Goal: Information Seeking & Learning: Learn about a topic

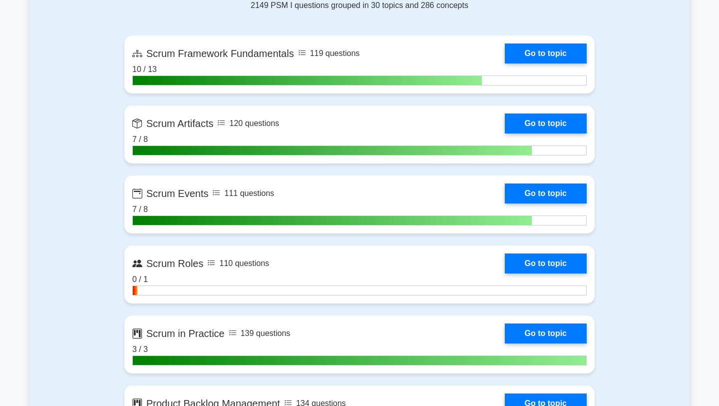
scroll to position [699, 0]
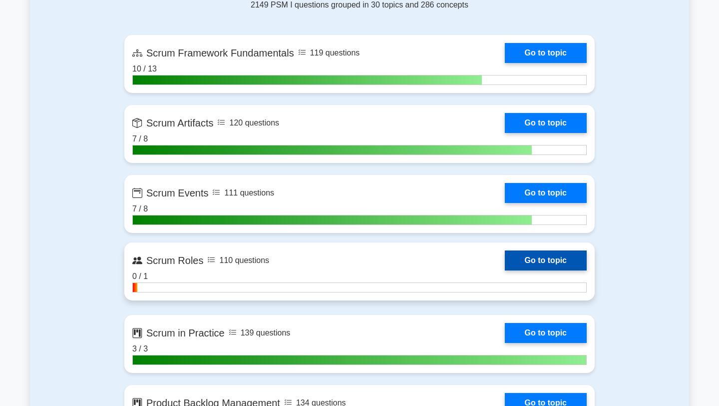
click at [505, 270] on link "Go to topic" at bounding box center [546, 260] width 82 height 20
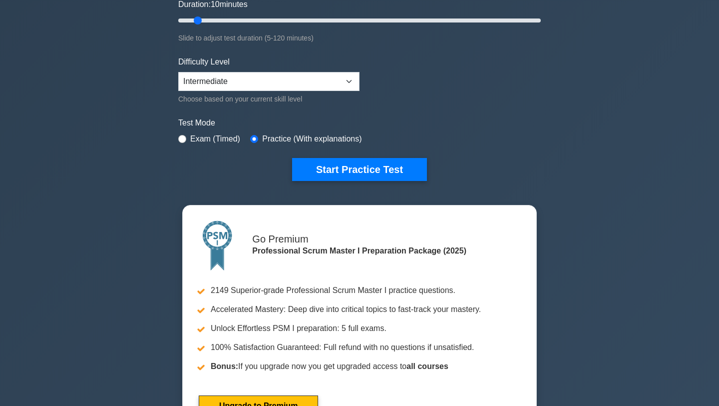
scroll to position [0, 0]
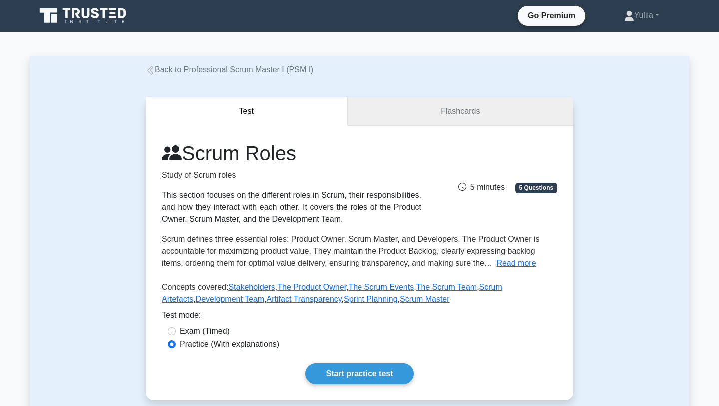
click at [459, 114] on link "Flashcards" at bounding box center [461, 111] width 226 height 28
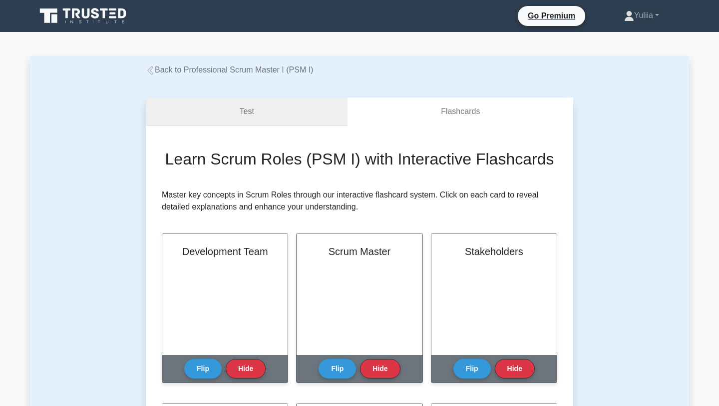
click at [322, 111] on link "Test" at bounding box center [247, 111] width 202 height 28
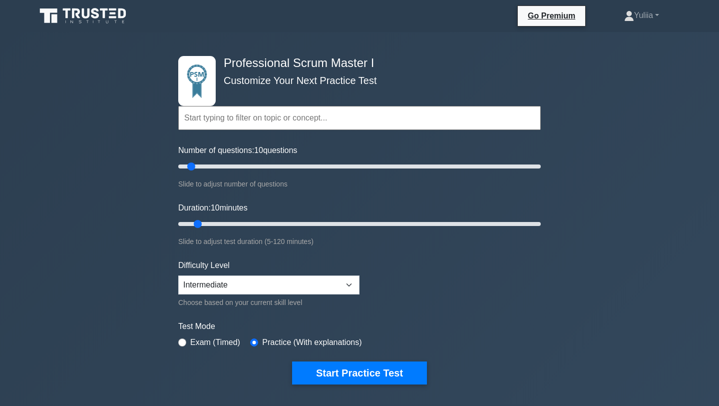
click at [370, 121] on input "text" at bounding box center [359, 118] width 363 height 24
drag, startPoint x: 198, startPoint y: 167, endPoint x: 210, endPoint y: 167, distance: 12.0
type input "20"
click at [210, 167] on input "Number of questions: 20 questions" at bounding box center [359, 166] width 363 height 12
drag, startPoint x: 199, startPoint y: 218, endPoint x: 263, endPoint y: 221, distance: 64.0
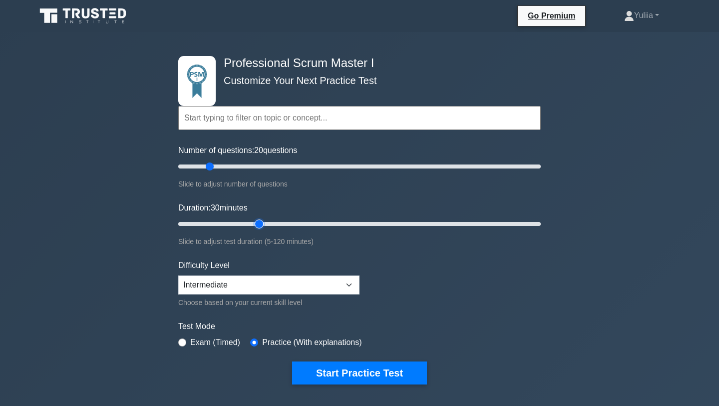
type input "30"
click at [263, 221] on input "Duration: 30 minutes" at bounding box center [359, 224] width 363 height 12
drag, startPoint x: 210, startPoint y: 168, endPoint x: 235, endPoint y: 171, distance: 25.2
click at [235, 171] on input "Number of questions: 35 questions" at bounding box center [359, 166] width 363 height 12
drag, startPoint x: 237, startPoint y: 164, endPoint x: 229, endPoint y: 165, distance: 8.0
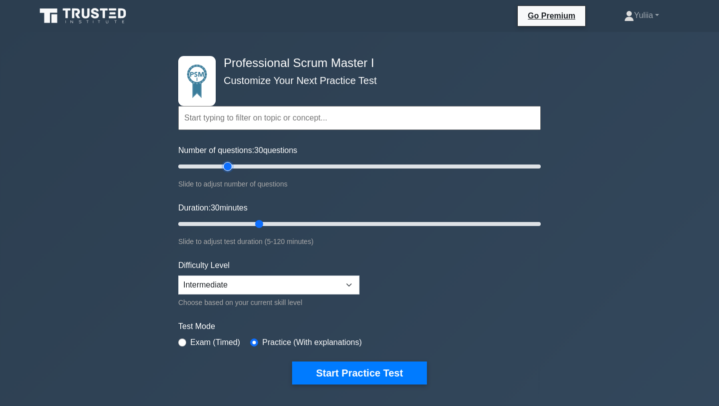
type input "30"
click at [229, 165] on input "Number of questions: 30 questions" at bounding box center [359, 166] width 363 height 12
drag, startPoint x: 260, startPoint y: 223, endPoint x: 295, endPoint y: 226, distance: 35.1
type input "40"
click at [295, 226] on input "Duration: 40 minutes" at bounding box center [359, 224] width 363 height 12
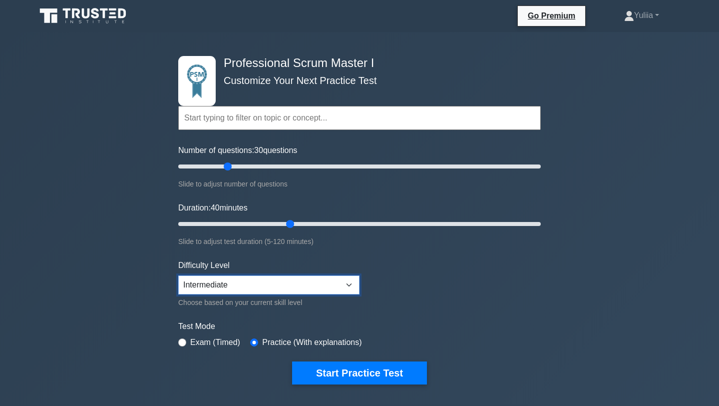
click at [328, 278] on select "Beginner Intermediate Expert" at bounding box center [268, 284] width 181 height 19
click at [178, 275] on select "Beginner Intermediate Expert" at bounding box center [268, 284] width 181 height 19
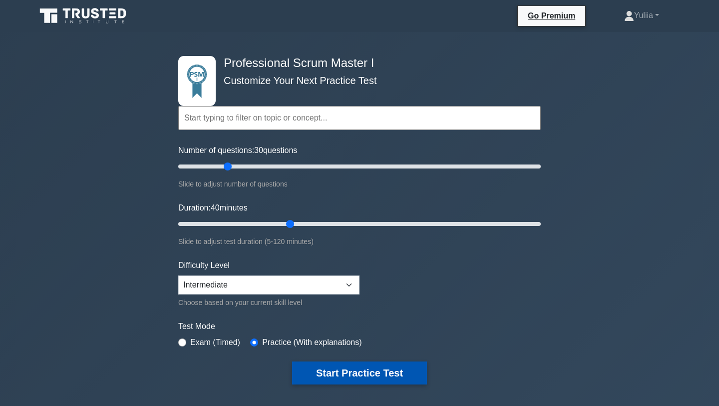
click at [332, 372] on button "Start Practice Test" at bounding box center [359, 372] width 135 height 23
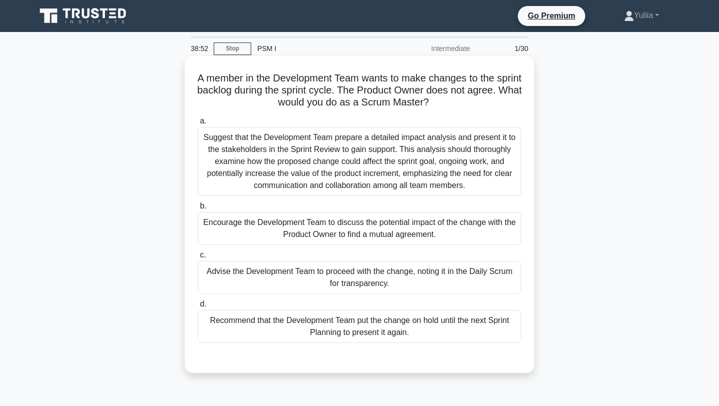
click at [359, 234] on div "Encourage the Development Team to discuss the potential impact of the change wi…" at bounding box center [360, 228] width 324 height 33
click at [198, 209] on input "b. Encourage the Development Team to discuss the potential impact of the change…" at bounding box center [198, 206] width 0 height 6
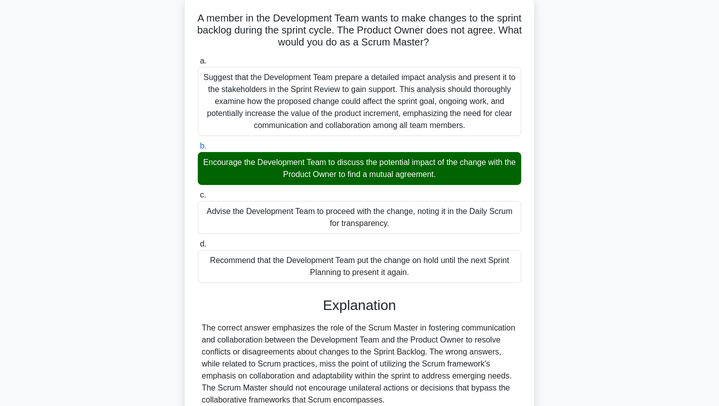
scroll to position [150, 0]
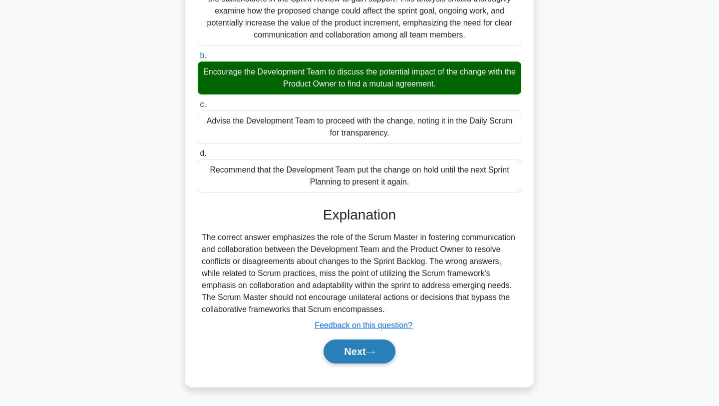
click at [354, 356] on button "Next" at bounding box center [359, 351] width 71 height 24
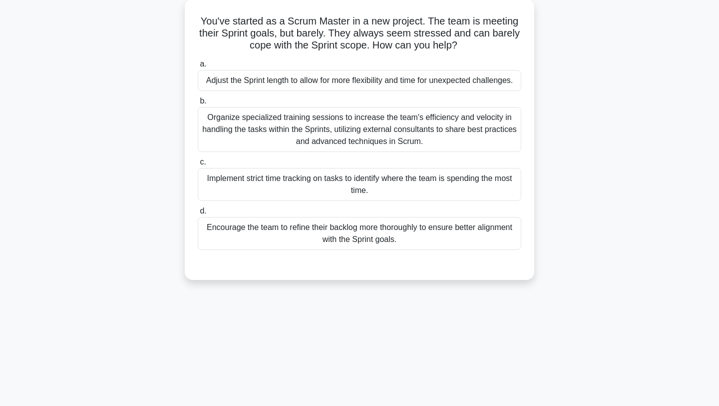
scroll to position [0, 0]
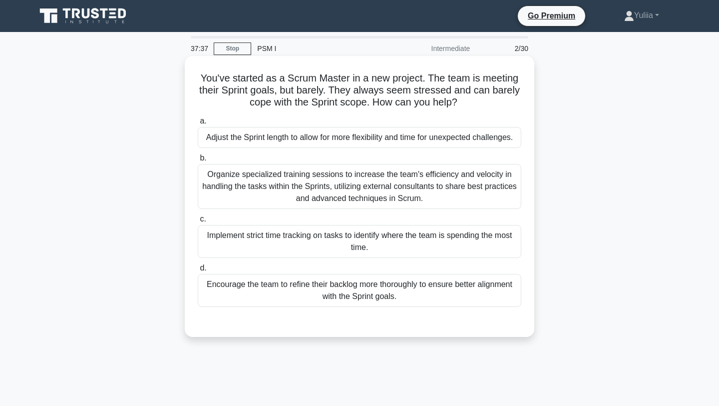
click at [208, 201] on div "Organize specialized training sessions to increase the team's efficiency and ve…" at bounding box center [360, 186] width 324 height 45
click at [198, 161] on input "b. Organize specialized training sessions to increase the team's efficiency and…" at bounding box center [198, 158] width 0 height 6
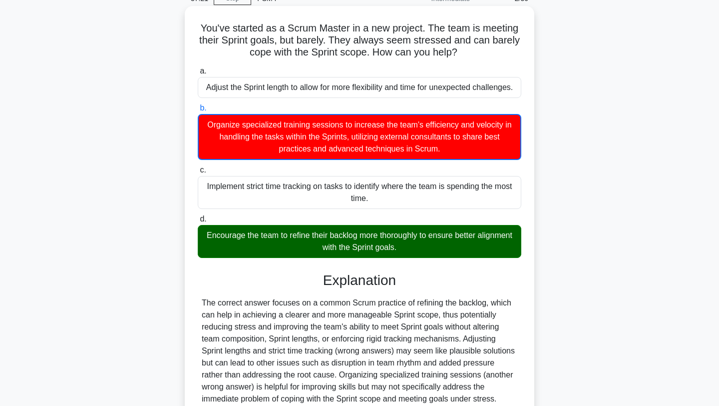
scroll to position [139, 0]
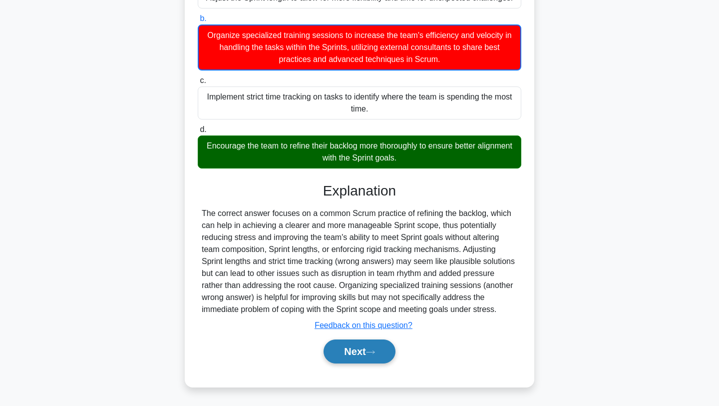
click at [356, 341] on button "Next" at bounding box center [359, 351] width 71 height 24
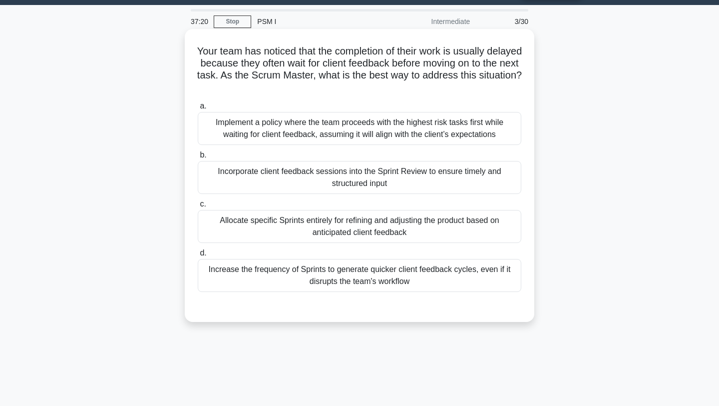
scroll to position [0, 0]
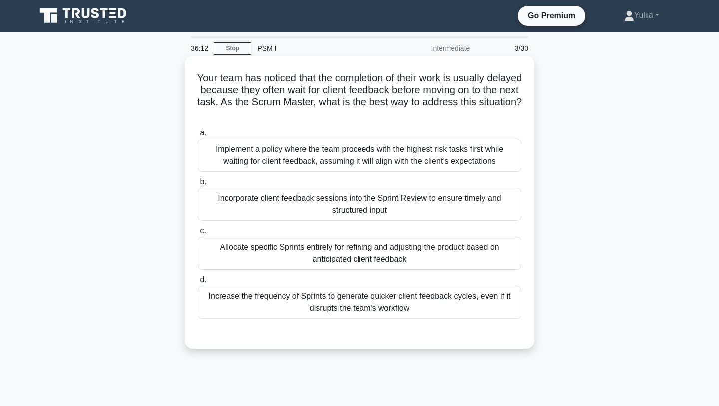
click at [378, 200] on div "Incorporate client feedback sessions into the Sprint Review to ensure timely an…" at bounding box center [360, 204] width 324 height 33
click at [198, 185] on input "b. Incorporate client feedback sessions into the Sprint Review to ensure timely…" at bounding box center [198, 182] width 0 height 6
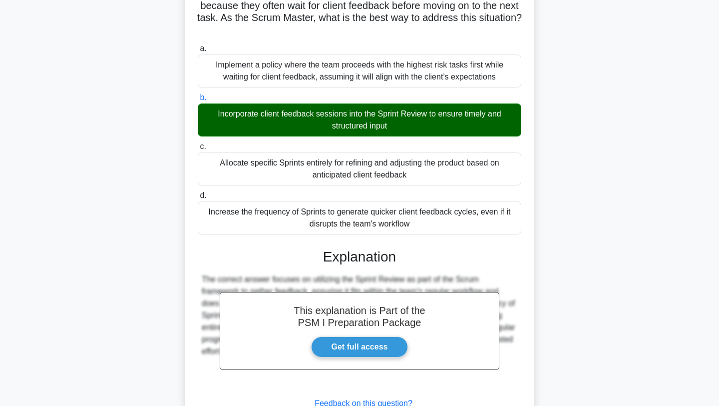
scroll to position [162, 0]
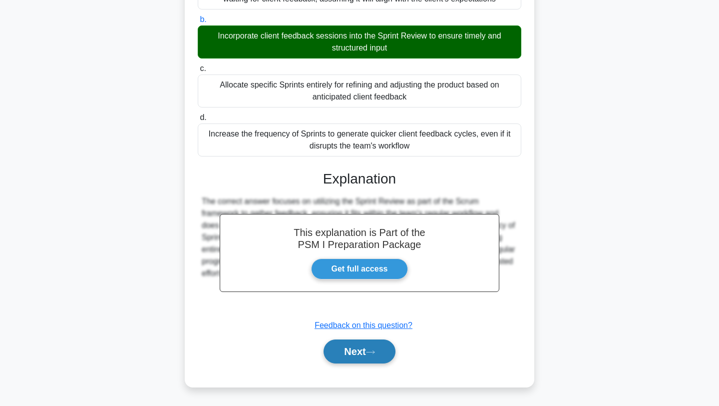
click at [349, 353] on button "Next" at bounding box center [359, 351] width 71 height 24
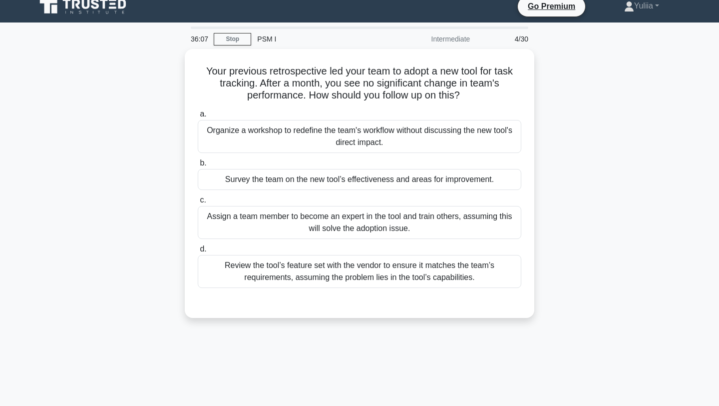
scroll to position [0, 0]
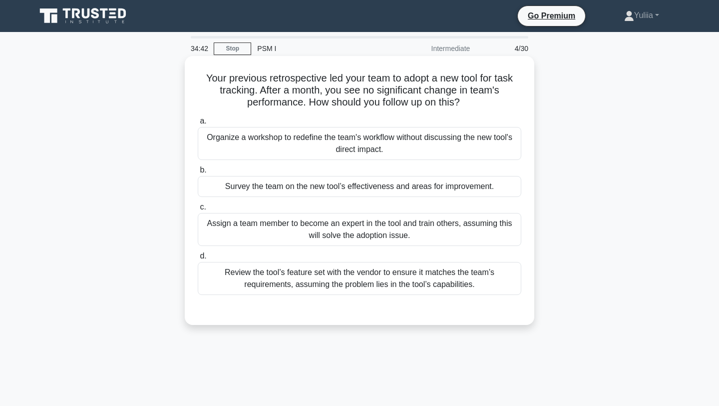
click at [476, 191] on div "Survey the team on the new tool’s effectiveness and areas for improvement." at bounding box center [360, 186] width 324 height 21
click at [198, 173] on input "b. Survey the team on the new tool’s effectiveness and areas for improvement." at bounding box center [198, 170] width 0 height 6
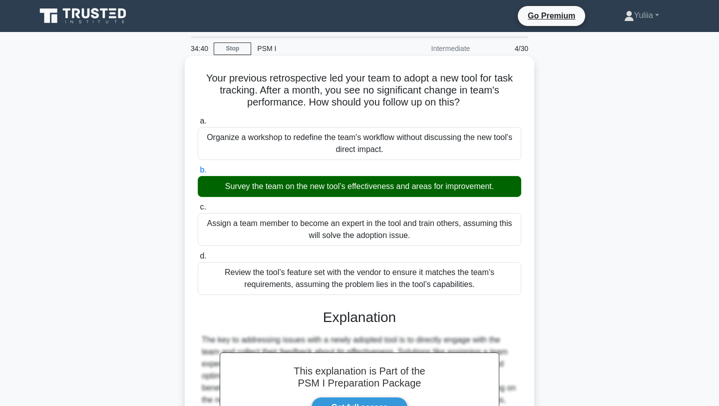
scroll to position [138, 0]
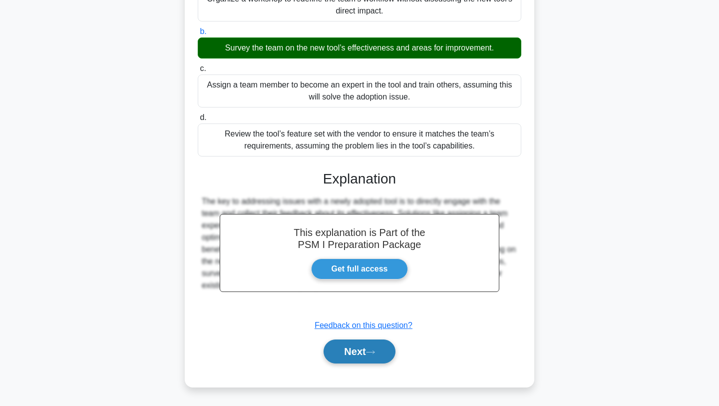
click at [355, 346] on button "Next" at bounding box center [359, 351] width 71 height 24
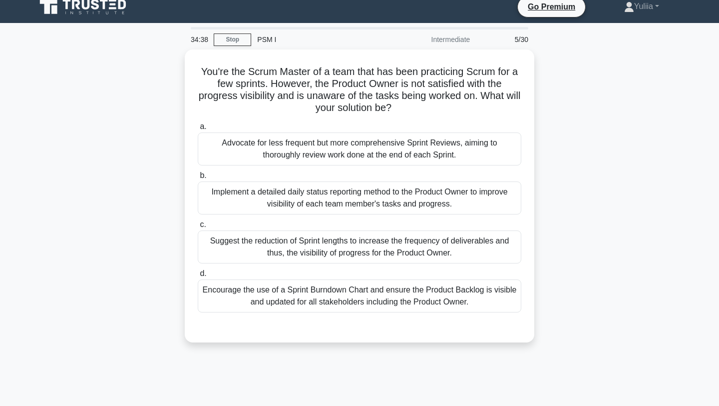
scroll to position [0, 0]
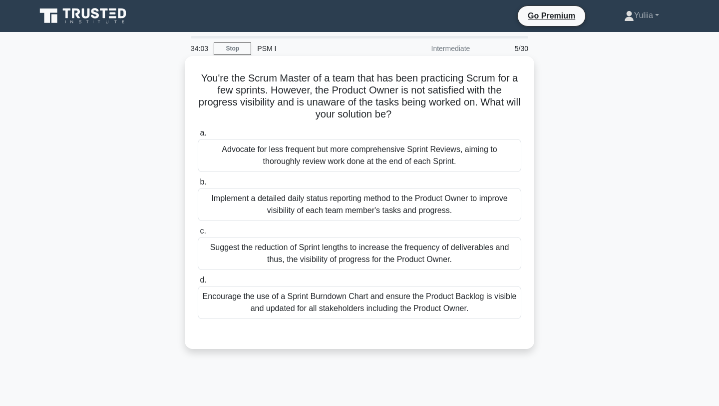
click at [379, 308] on div "Encourage the use of a Sprint Burndown Chart and ensure the Product Backlog is …" at bounding box center [360, 302] width 324 height 33
click at [198, 283] on input "d. Encourage the use of a Sprint Burndown Chart and ensure the Product Backlog …" at bounding box center [198, 280] width 0 height 6
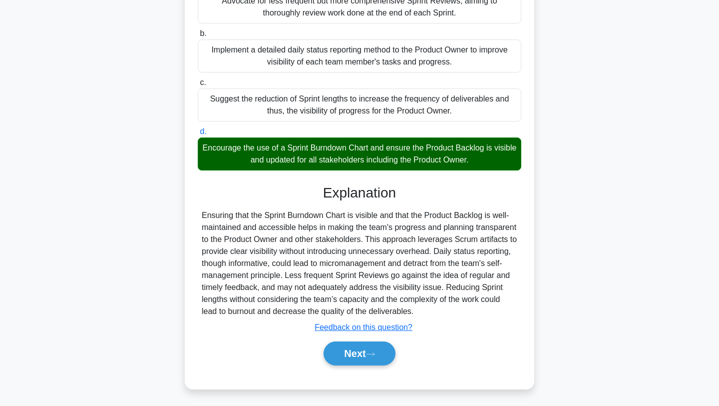
scroll to position [150, 0]
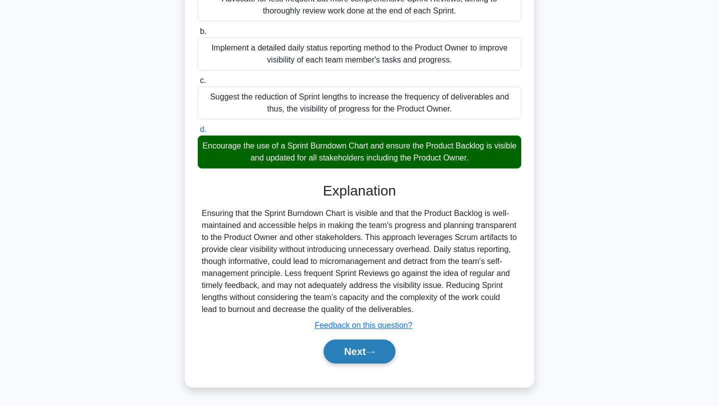
click at [344, 355] on button "Next" at bounding box center [359, 351] width 71 height 24
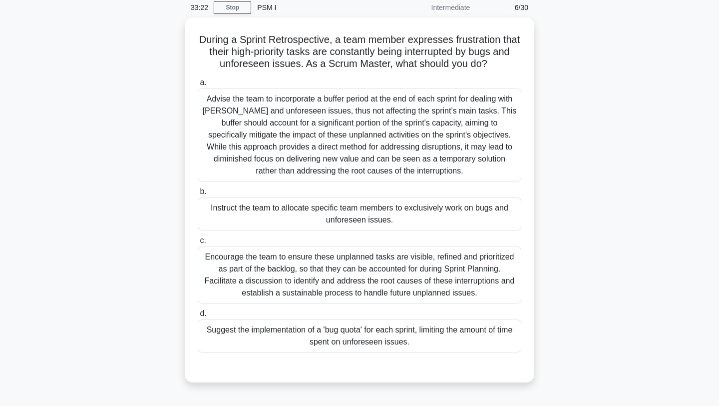
scroll to position [41, 0]
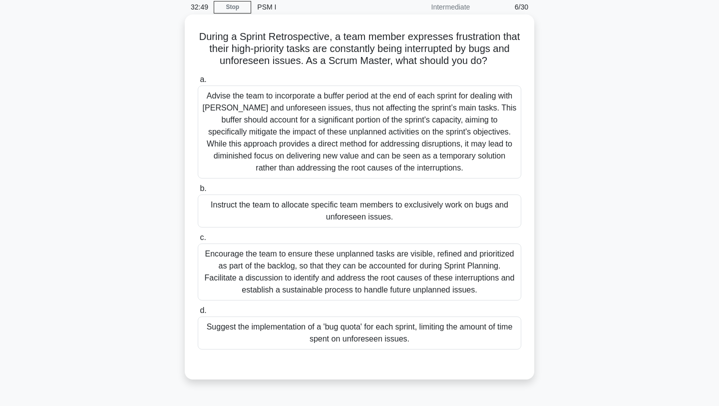
click at [468, 273] on div "Encourage the team to ensure these unplanned tasks are visible, refined and pri…" at bounding box center [360, 271] width 324 height 57
click at [198, 241] on input "c. Encourage the team to ensure these unplanned tasks are visible, refined and …" at bounding box center [198, 237] width 0 height 6
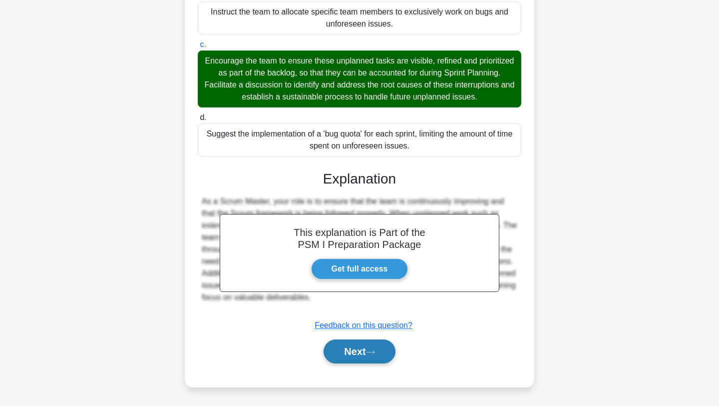
click at [368, 355] on button "Next" at bounding box center [359, 351] width 71 height 24
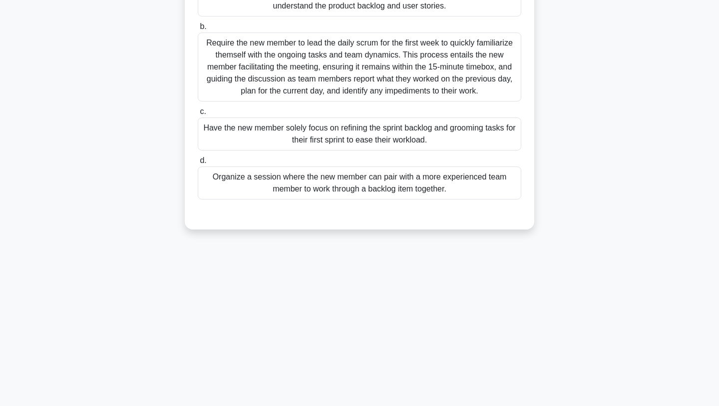
scroll to position [0, 0]
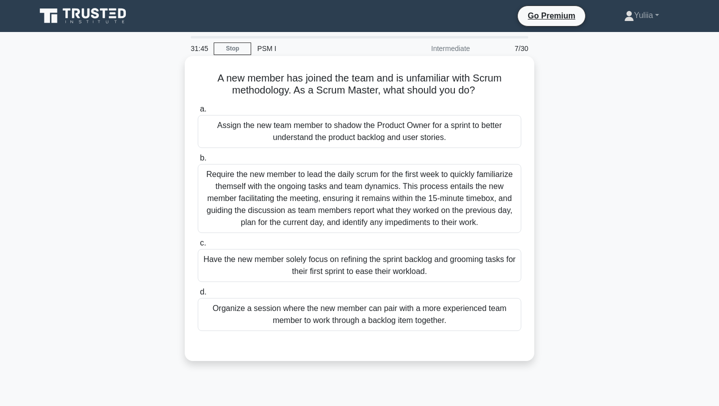
click at [432, 148] on div "Assign the new team member to shadow the Product Owner for a sprint to better u…" at bounding box center [360, 131] width 324 height 33
click at [198, 112] on input "a. Assign the new team member to shadow the Product Owner for a sprint to bette…" at bounding box center [198, 109] width 0 height 6
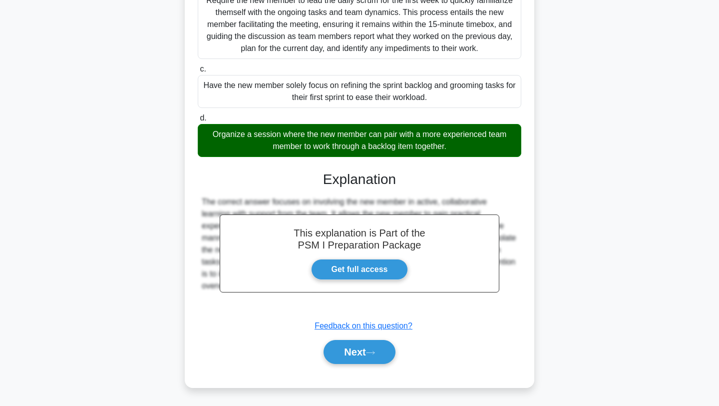
scroll to position [175, 0]
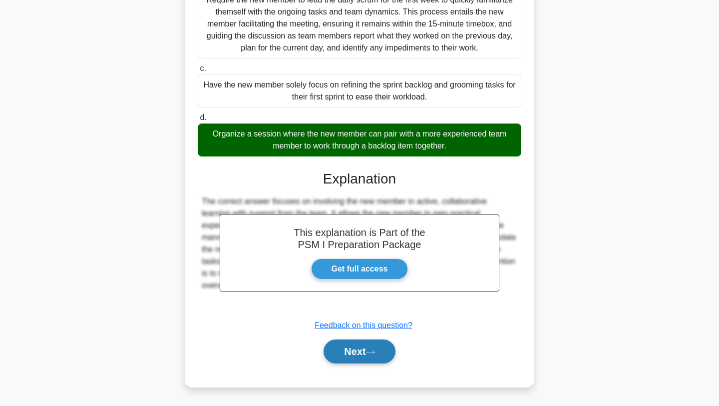
click at [358, 357] on button "Next" at bounding box center [359, 351] width 71 height 24
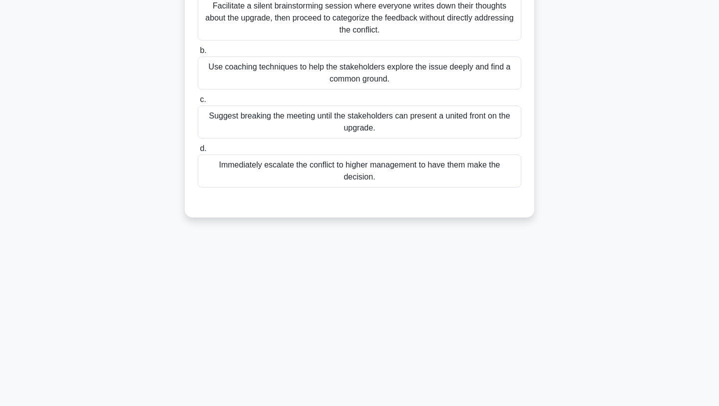
scroll to position [0, 0]
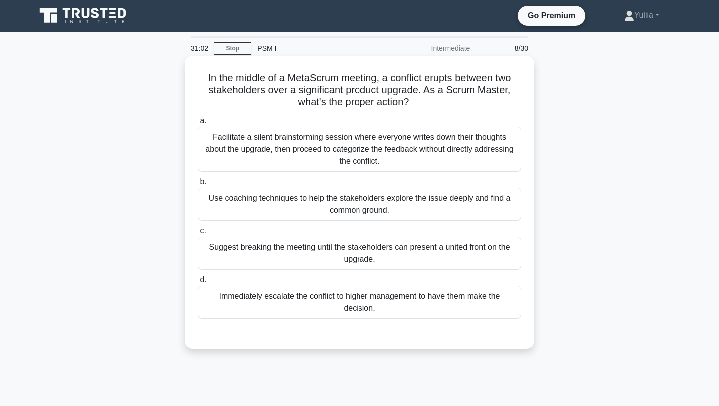
click at [292, 205] on div "Use coaching techniques to help the stakeholders explore the issue deeply and f…" at bounding box center [360, 204] width 324 height 33
click at [198, 185] on input "b. Use coaching techniques to help the stakeholders explore the issue deeply an…" at bounding box center [198, 182] width 0 height 6
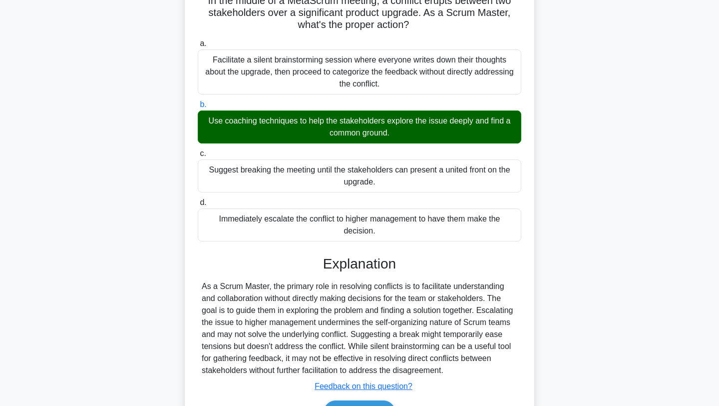
scroll to position [138, 0]
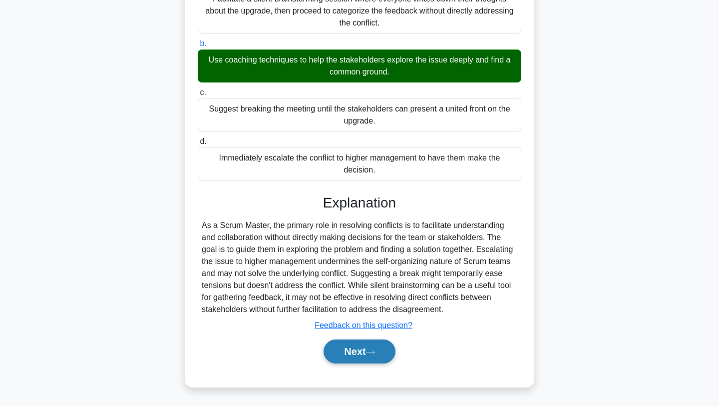
click at [357, 359] on button "Next" at bounding box center [359, 351] width 71 height 24
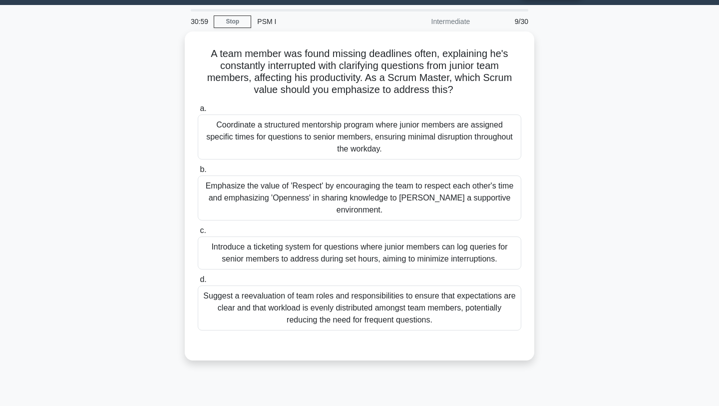
scroll to position [0, 0]
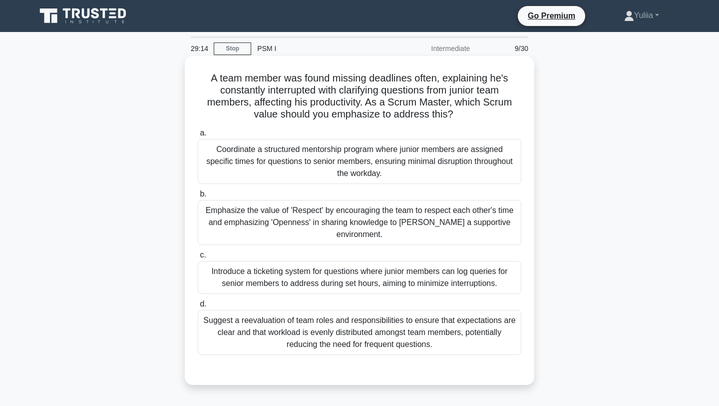
click at [467, 153] on div "Coordinate a structured mentorship program where junior members are assigned sp…" at bounding box center [360, 161] width 324 height 45
click at [198, 136] on input "a. Coordinate a structured mentorship program where junior members are assigned…" at bounding box center [198, 133] width 0 height 6
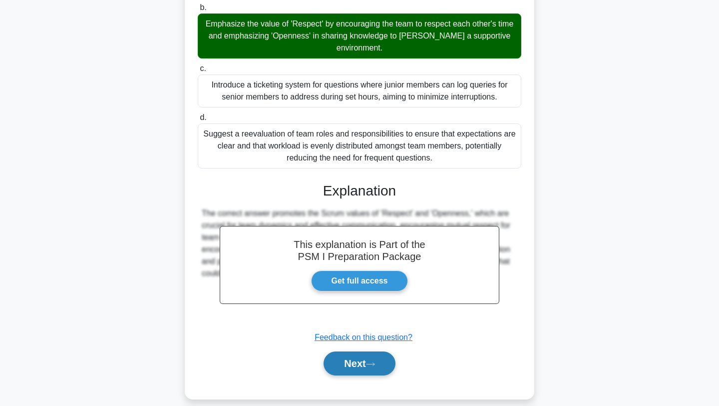
click at [357, 351] on button "Next" at bounding box center [359, 363] width 71 height 24
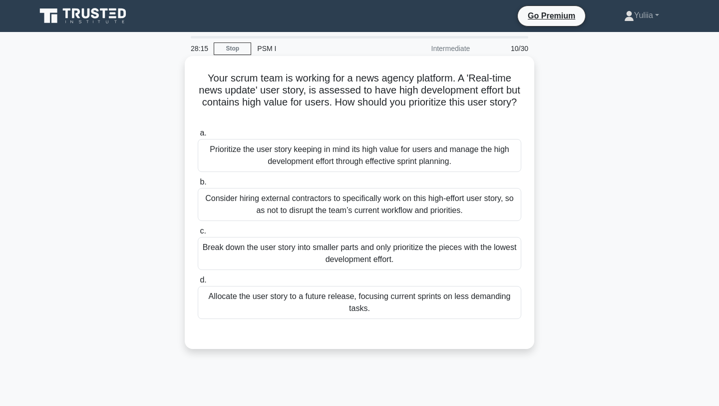
click at [428, 143] on div "Prioritize the user story keeping in mind its high value for users and manage t…" at bounding box center [360, 155] width 324 height 33
click at [198, 136] on input "a. Prioritize the user story keeping in mind its high value for users and manag…" at bounding box center [198, 133] width 0 height 6
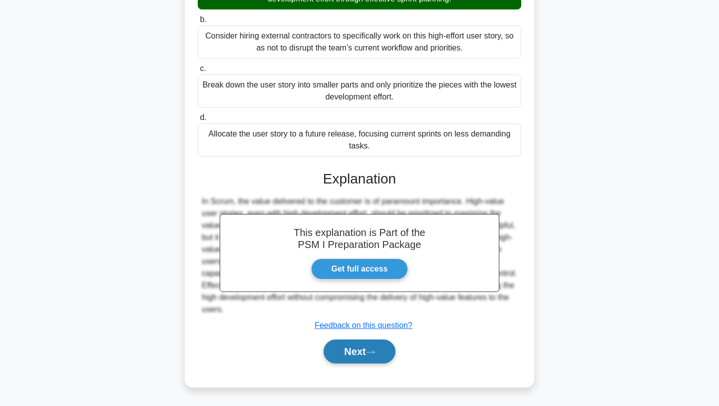
click at [366, 358] on button "Next" at bounding box center [359, 351] width 71 height 24
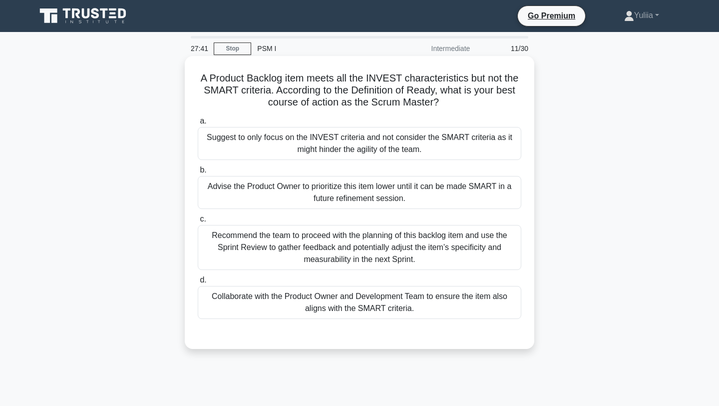
click at [364, 300] on div "Collaborate with the Product Owner and Development Team to ensure the item also…" at bounding box center [360, 302] width 324 height 33
click at [198, 283] on input "d. Collaborate with the Product Owner and Development Team to ensure the item a…" at bounding box center [198, 280] width 0 height 6
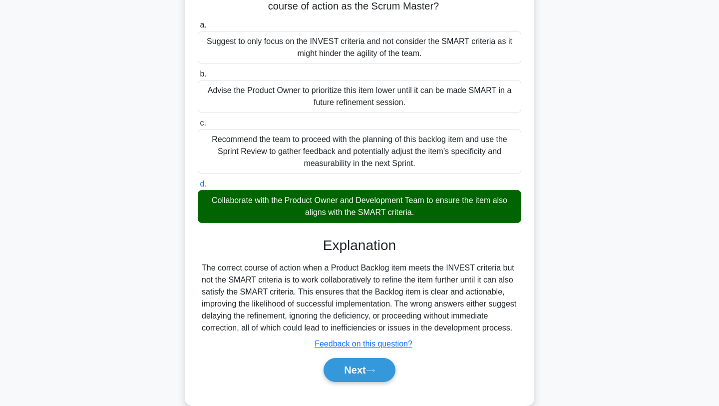
scroll to position [134, 0]
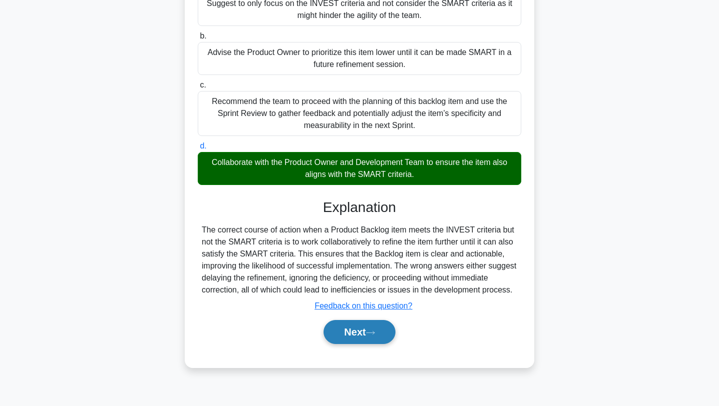
click at [361, 331] on button "Next" at bounding box center [359, 332] width 71 height 24
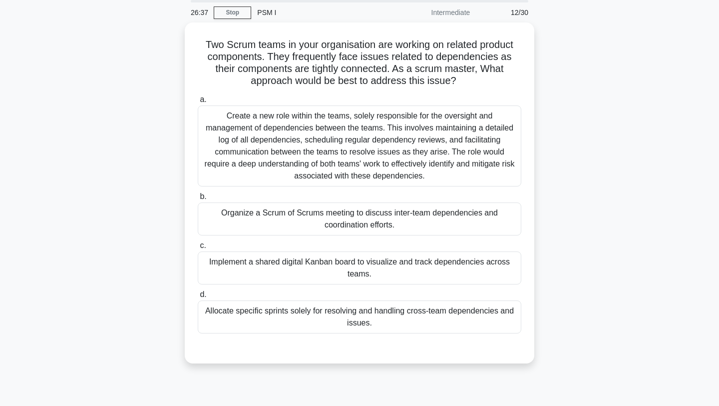
scroll to position [39, 0]
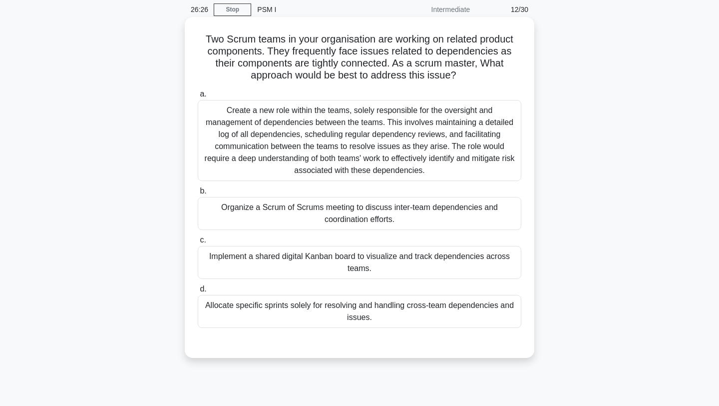
click at [448, 212] on div "Organize a Scrum of Scrums meeting to discuss inter-team dependencies and coord…" at bounding box center [360, 213] width 324 height 33
click at [198, 194] on input "b. Organize a Scrum of Scrums meeting to discuss inter-team dependencies and co…" at bounding box center [198, 191] width 0 height 6
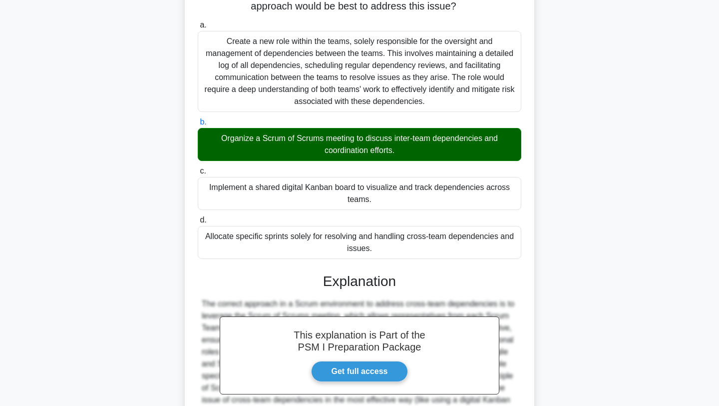
scroll to position [210, 0]
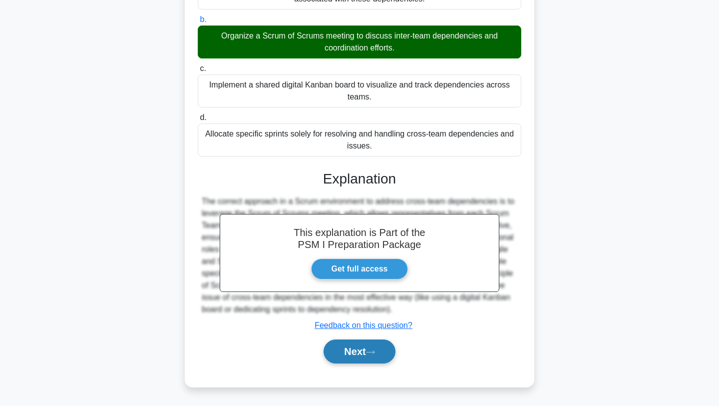
click at [358, 344] on button "Next" at bounding box center [359, 351] width 71 height 24
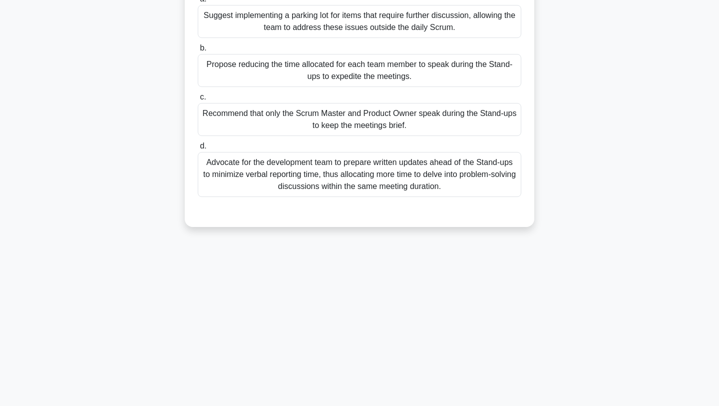
scroll to position [0, 0]
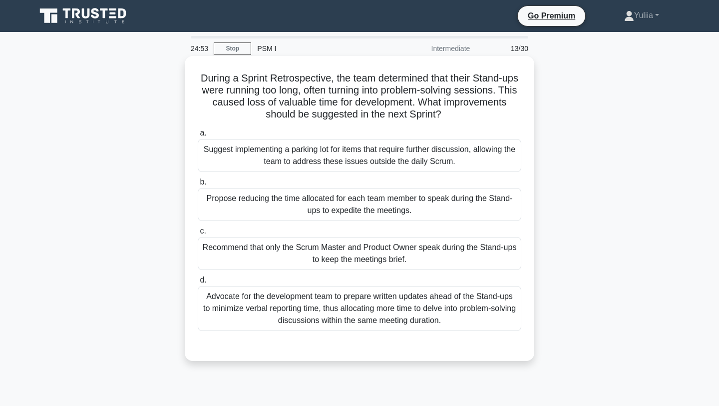
click at [419, 156] on div "Suggest implementing a parking lot for items that require further discussion, a…" at bounding box center [360, 155] width 324 height 33
click at [198, 136] on input "a. Suggest implementing a parking lot for items that require further discussion…" at bounding box center [198, 133] width 0 height 6
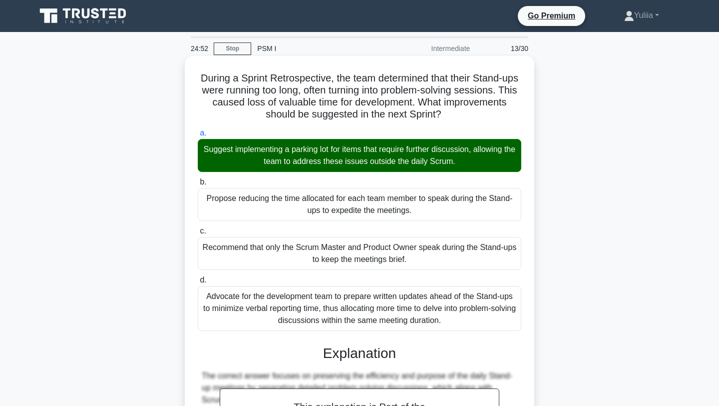
scroll to position [174, 0]
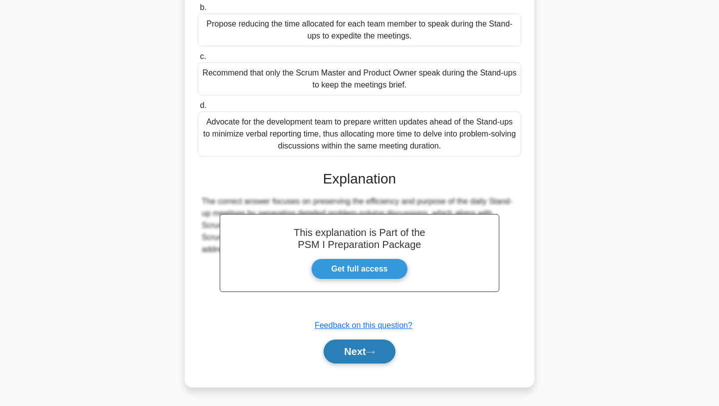
click at [362, 344] on button "Next" at bounding box center [359, 351] width 71 height 24
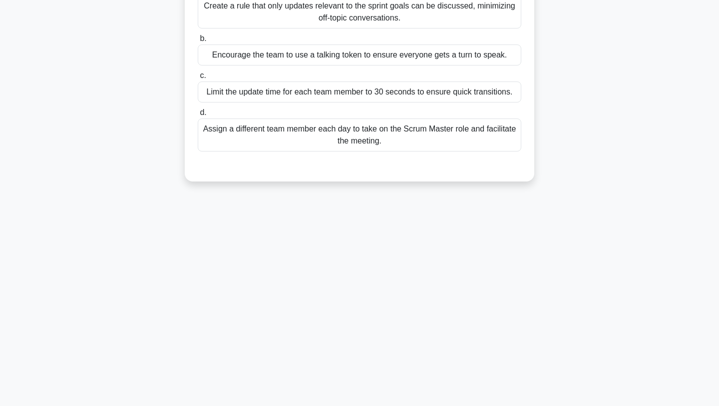
scroll to position [0, 0]
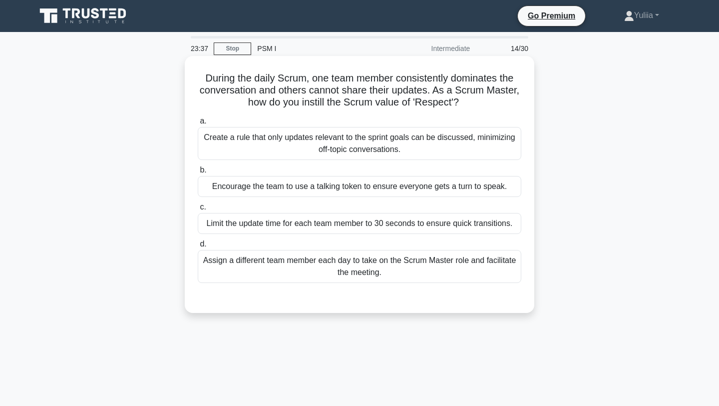
click at [437, 189] on div "Encourage the team to use a talking token to ensure everyone gets a turn to spe…" at bounding box center [360, 186] width 324 height 21
click at [198, 173] on input "b. Encourage the team to use a talking token to ensure everyone gets a turn to …" at bounding box center [198, 170] width 0 height 6
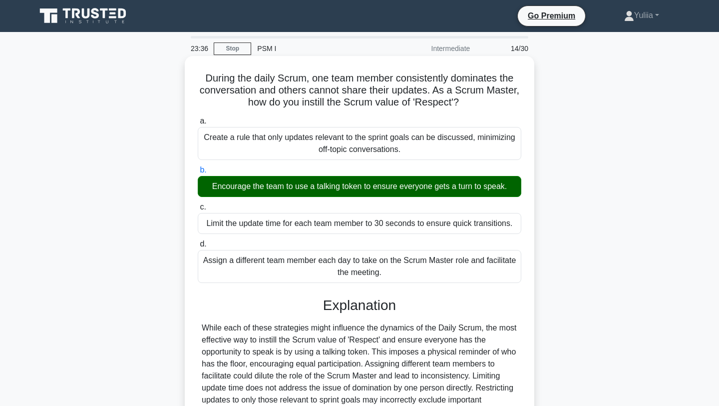
scroll to position [134, 0]
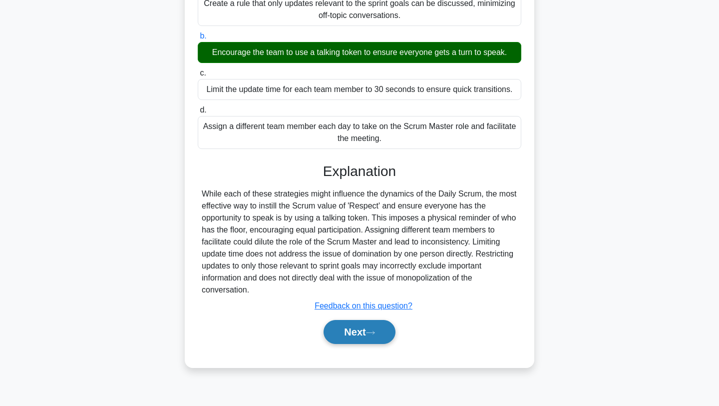
click at [363, 336] on button "Next" at bounding box center [359, 332] width 71 height 24
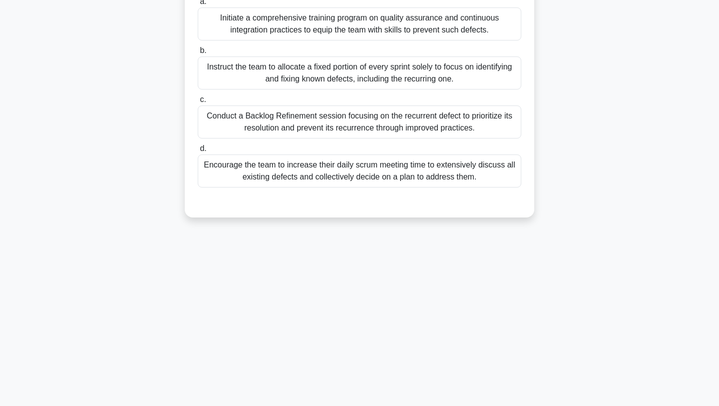
scroll to position [0, 0]
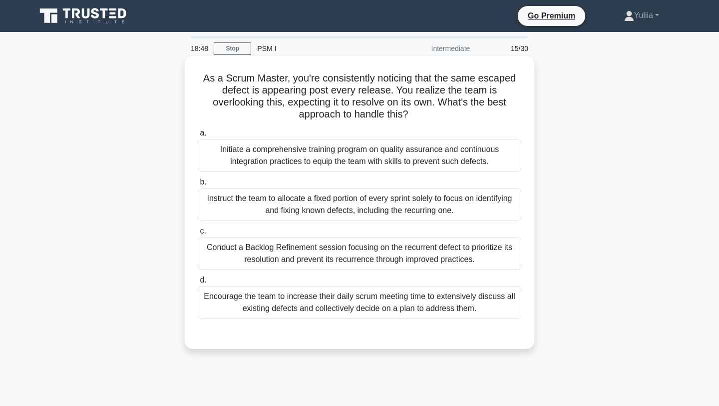
click at [470, 162] on div "Initiate a comprehensive training program on quality assurance and continuous i…" at bounding box center [360, 155] width 324 height 33
click at [198, 136] on input "a. Initiate a comprehensive training program on quality assurance and continuou…" at bounding box center [198, 133] width 0 height 6
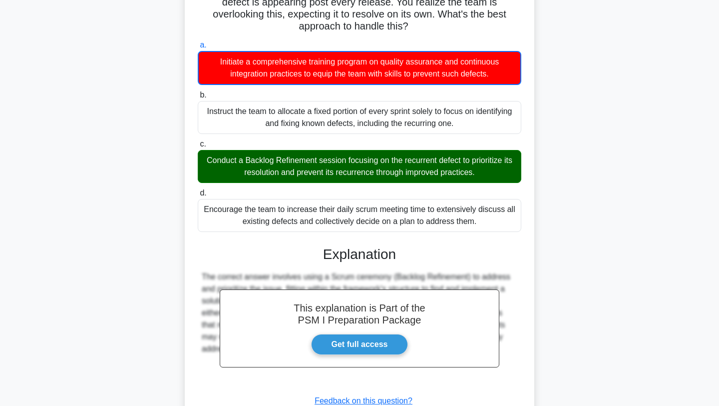
scroll to position [163, 0]
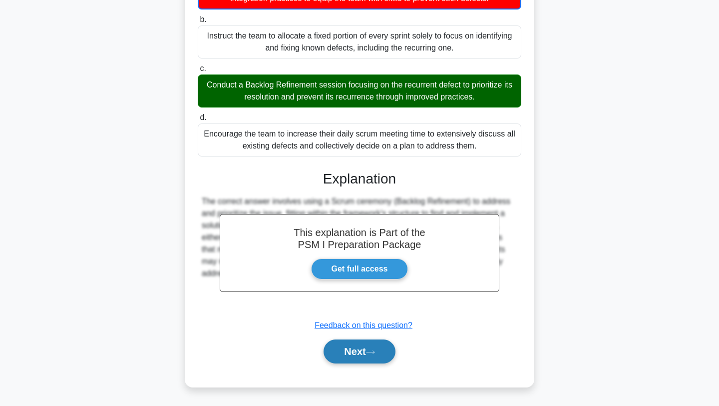
click at [355, 357] on button "Next" at bounding box center [359, 351] width 71 height 24
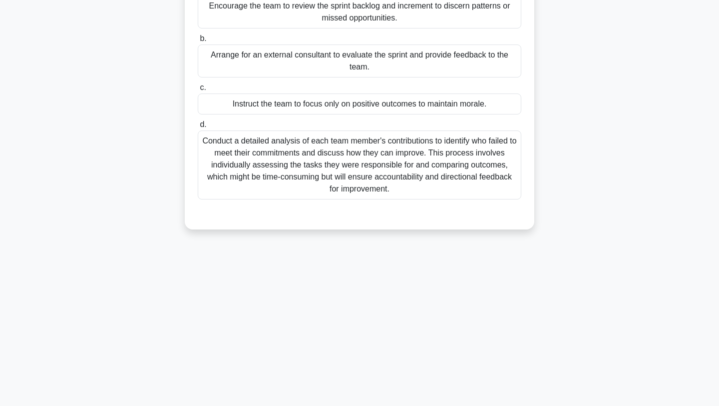
scroll to position [0, 0]
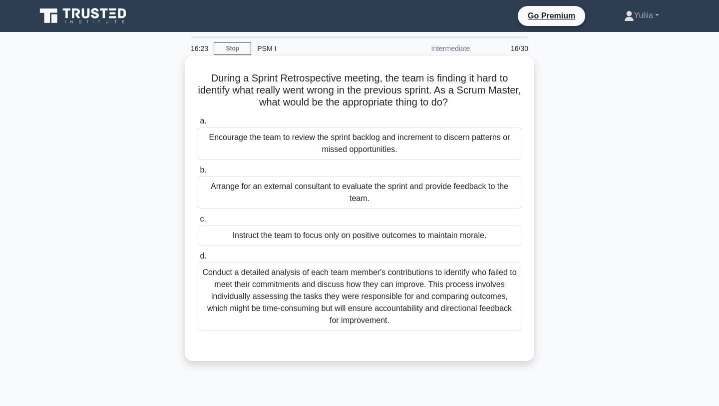
click at [436, 132] on div "Encourage the team to review the sprint backlog and increment to discern patter…" at bounding box center [360, 143] width 324 height 33
click at [198, 124] on input "a. Encourage the team to review the sprint backlog and increment to discern pat…" at bounding box center [198, 121] width 0 height 6
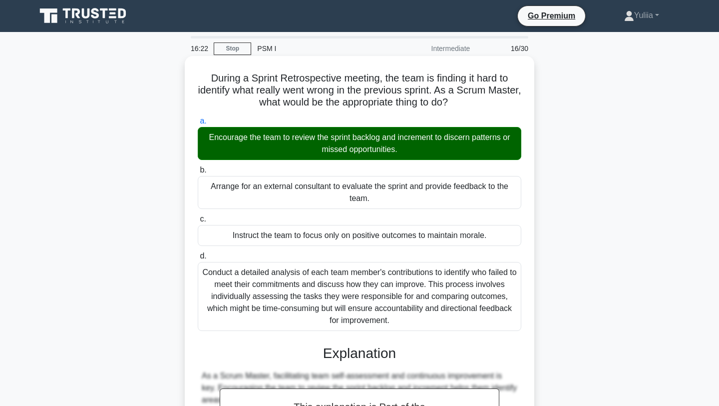
scroll to position [174, 0]
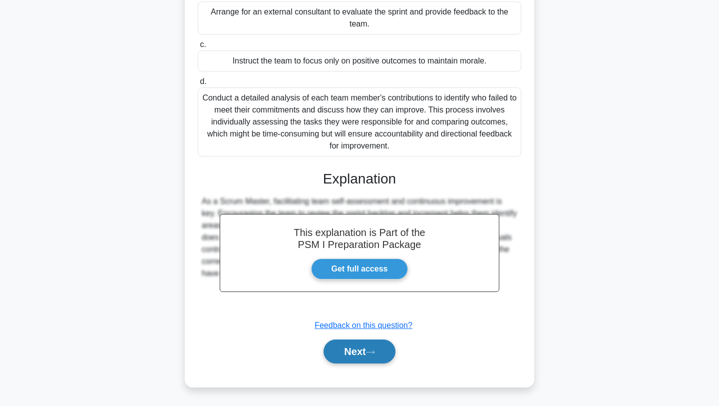
click at [354, 348] on button "Next" at bounding box center [359, 351] width 71 height 24
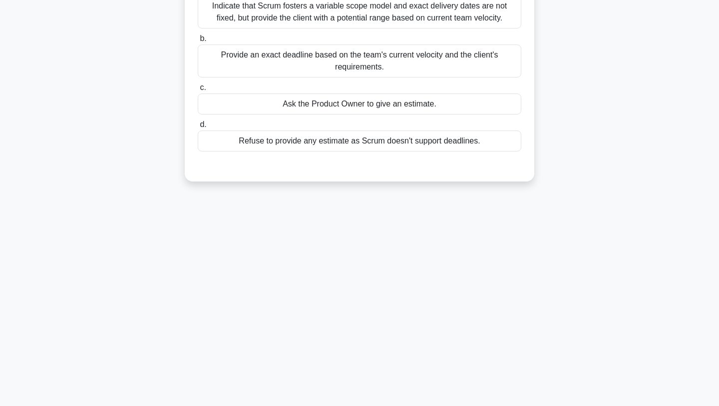
scroll to position [0, 0]
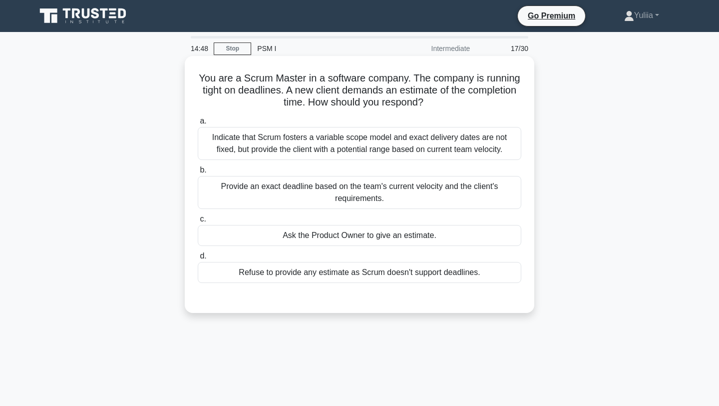
click at [320, 150] on div "Indicate that Scrum fosters a variable scope model and exact delivery dates are…" at bounding box center [360, 143] width 324 height 33
click at [198, 124] on input "a. Indicate that Scrum fosters a variable scope model and exact delivery dates …" at bounding box center [198, 121] width 0 height 6
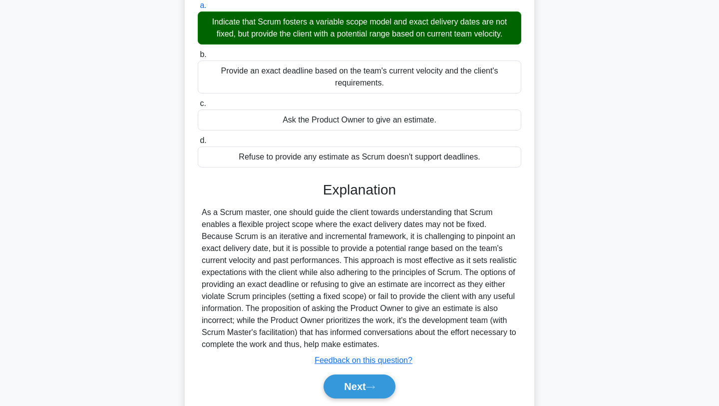
scroll to position [150, 0]
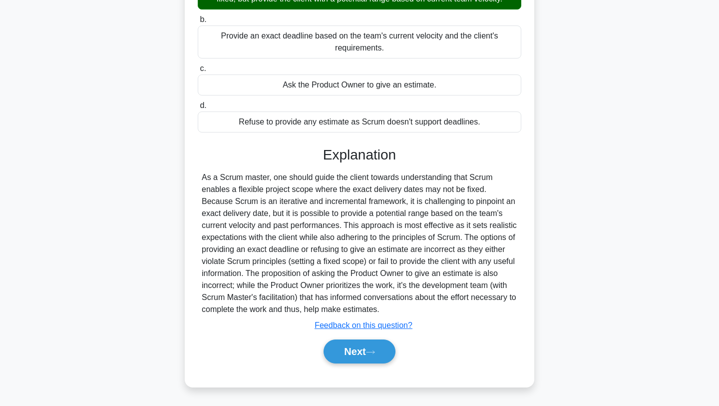
click at [348, 364] on div "Next" at bounding box center [360, 351] width 324 height 32
click at [361, 354] on button "Next" at bounding box center [359, 351] width 71 height 24
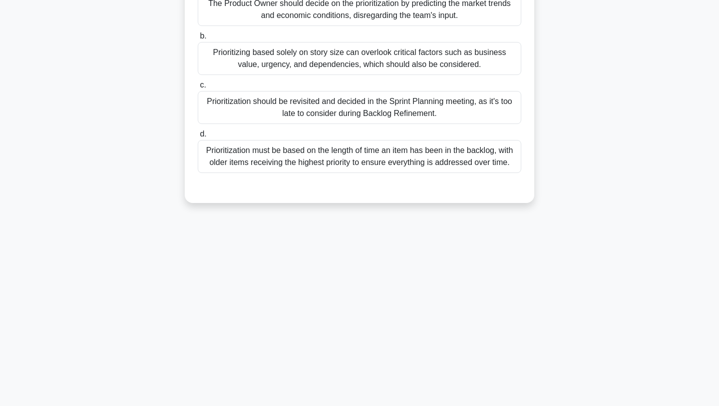
scroll to position [0, 0]
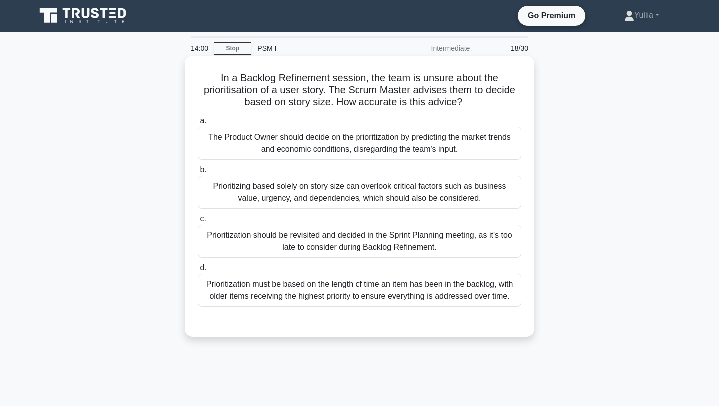
click at [425, 193] on div "Prioritizing based solely on story size can overlook critical factors such as b…" at bounding box center [360, 192] width 324 height 33
click at [198, 173] on input "b. Prioritizing based solely on story size can overlook critical factors such a…" at bounding box center [198, 170] width 0 height 6
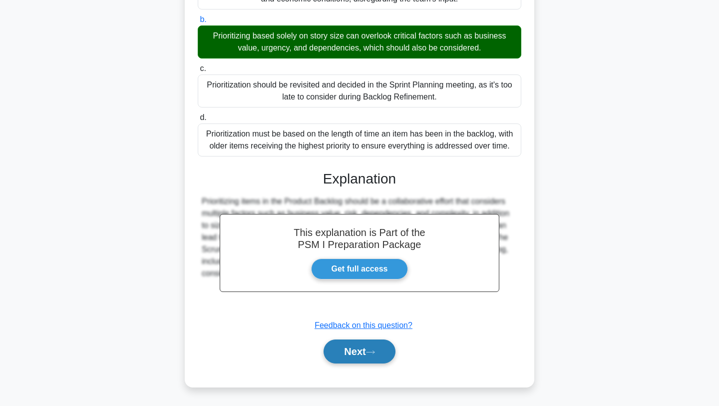
click at [389, 347] on button "Next" at bounding box center [359, 351] width 71 height 24
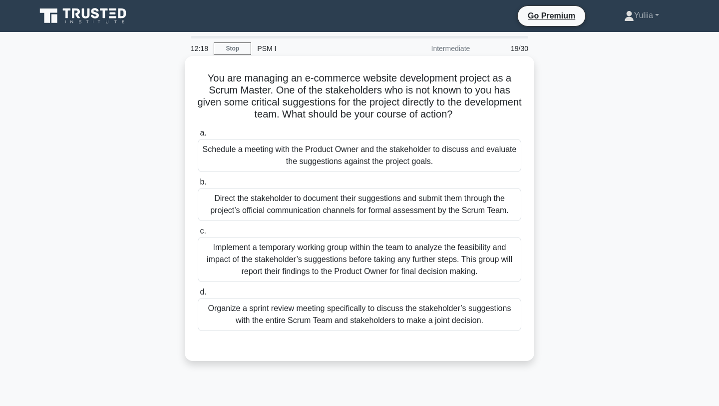
click at [417, 258] on div "Implement a temporary working group within the team to analyze the feasibility …" at bounding box center [360, 259] width 324 height 45
click at [198, 234] on input "c. Implement a temporary working group within the team to analyze the feasibili…" at bounding box center [198, 231] width 0 height 6
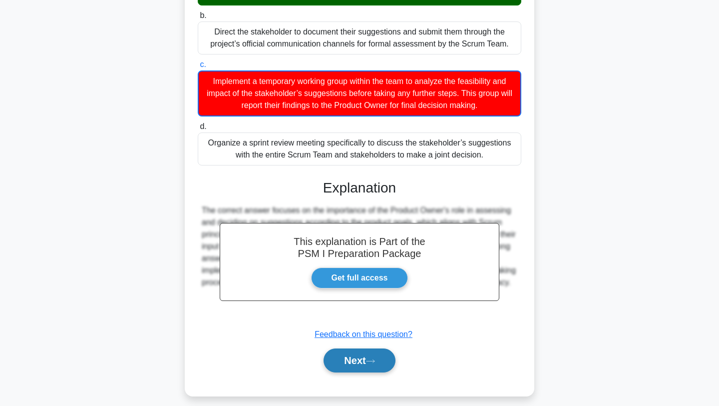
click at [360, 361] on button "Next" at bounding box center [359, 360] width 71 height 24
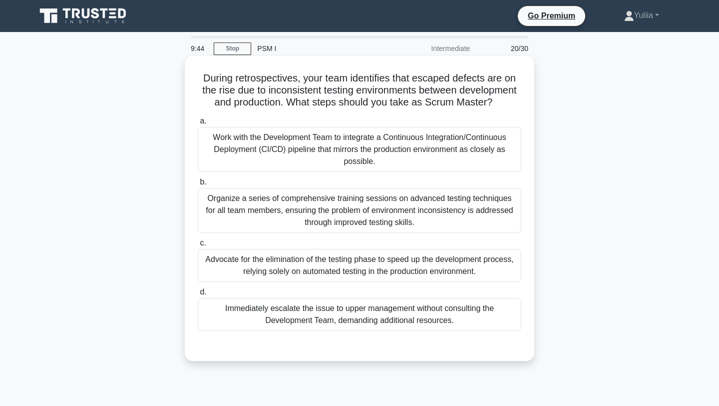
click at [356, 158] on div "Work with the Development Team to integrate a Continuous Integration/Continuous…" at bounding box center [360, 149] width 324 height 45
click at [198, 124] on input "a. Work with the Development Team to integrate a Continuous Integration/Continu…" at bounding box center [198, 121] width 0 height 6
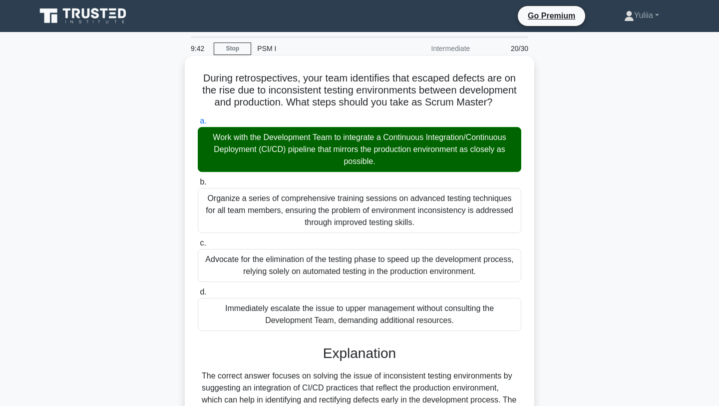
scroll to position [138, 0]
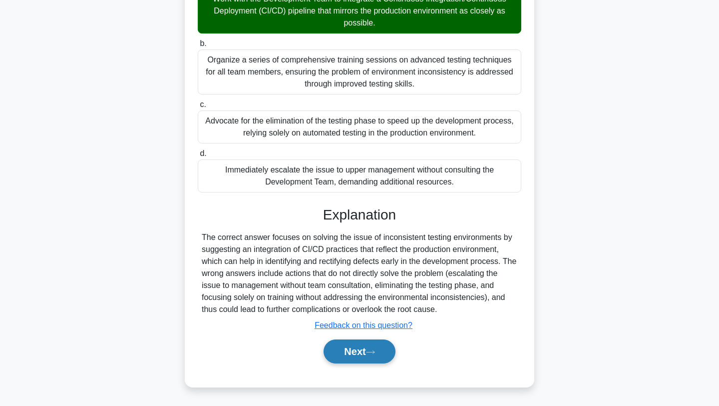
click at [354, 353] on button "Next" at bounding box center [359, 351] width 71 height 24
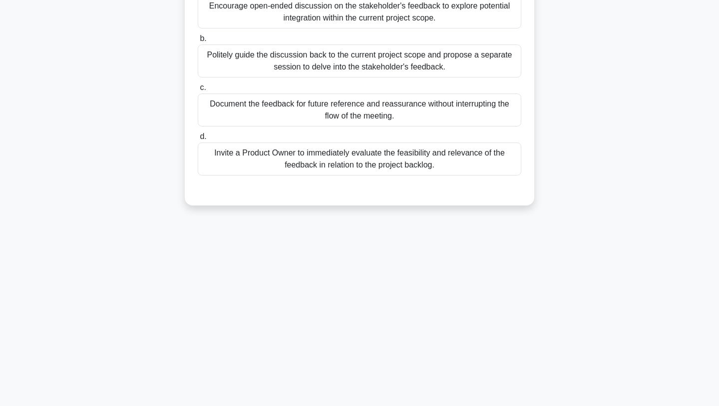
scroll to position [0, 0]
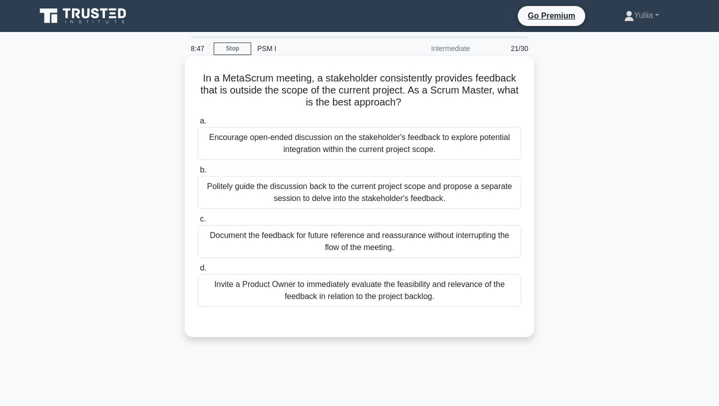
click at [370, 231] on div "Document the feedback for future reference and reassurance without interrupting…" at bounding box center [360, 241] width 324 height 33
click at [198, 222] on input "c. Document the feedback for future reference and reassurance without interrupt…" at bounding box center [198, 219] width 0 height 6
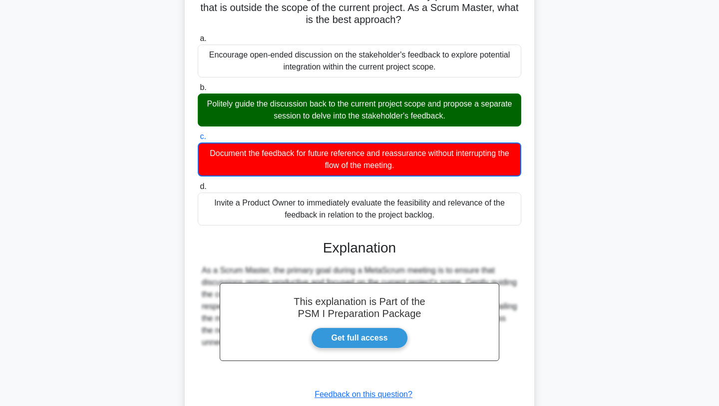
scroll to position [94, 0]
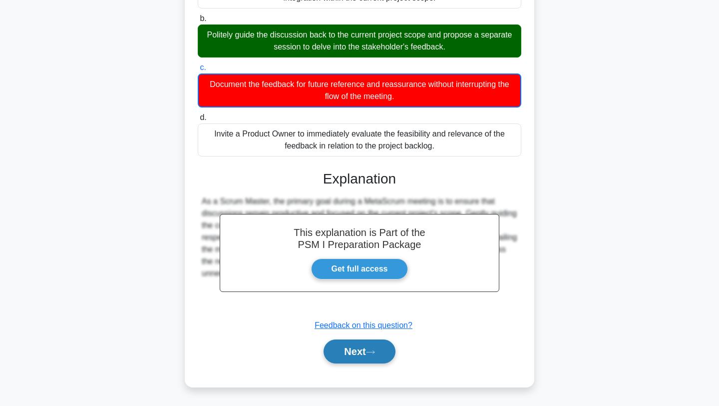
click at [360, 340] on button "Next" at bounding box center [359, 351] width 71 height 24
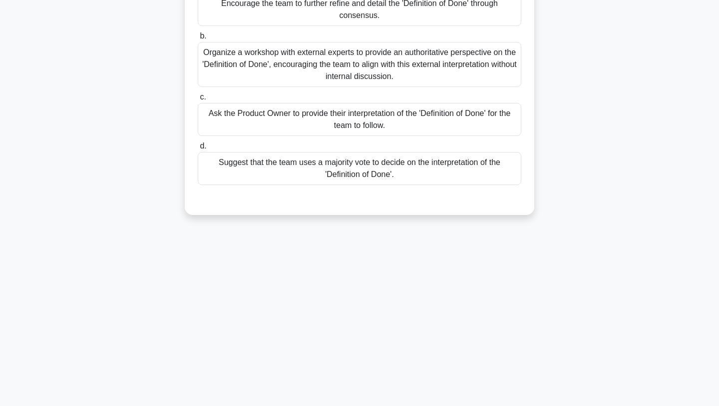
scroll to position [0, 0]
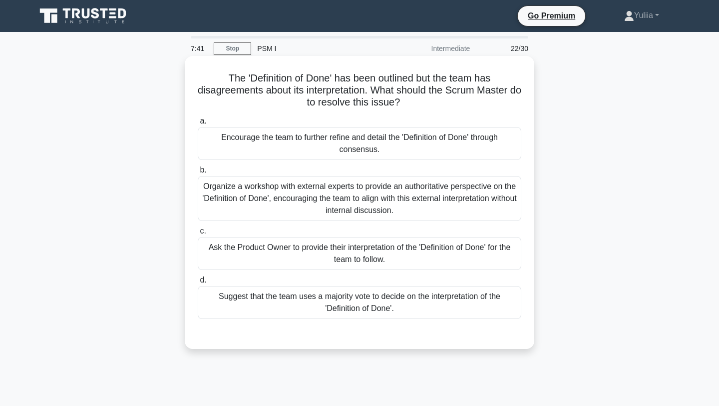
click at [355, 144] on div "Encourage the team to further refine and detail the 'Definition of Done' throug…" at bounding box center [360, 143] width 324 height 33
click at [198, 124] on input "a. Encourage the team to further refine and detail the 'Definition of Done' thr…" at bounding box center [198, 121] width 0 height 6
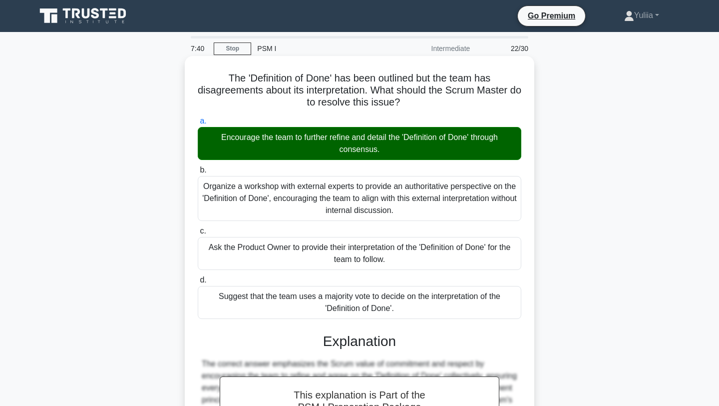
scroll to position [162, 0]
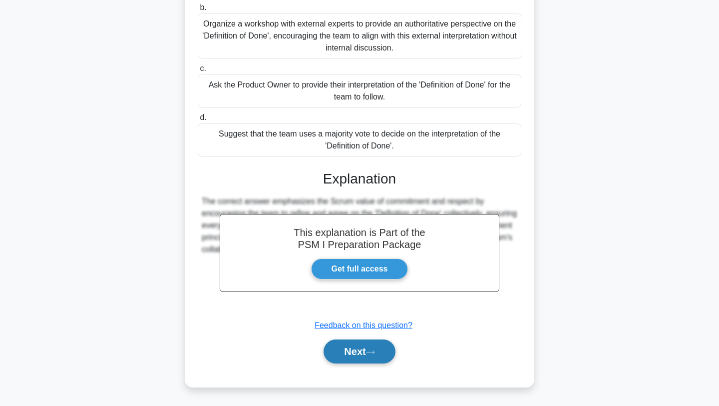
click at [357, 352] on button "Next" at bounding box center [359, 351] width 71 height 24
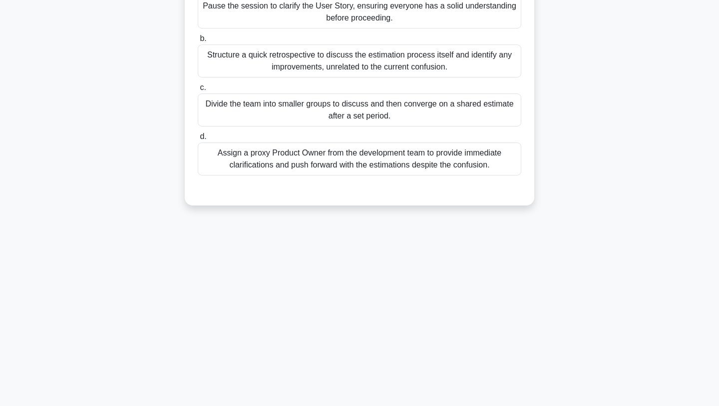
scroll to position [0, 0]
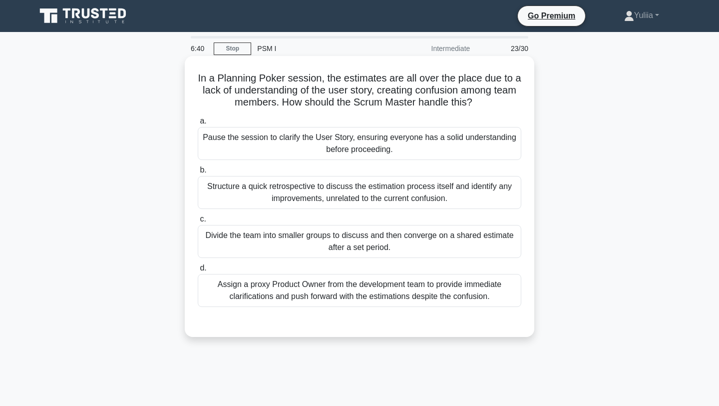
click at [385, 154] on div "Pause the session to clarify the User Story, ensuring everyone has a solid unde…" at bounding box center [360, 143] width 324 height 33
click at [198, 124] on input "a. Pause the session to clarify the User Story, ensuring everyone has a solid u…" at bounding box center [198, 121] width 0 height 6
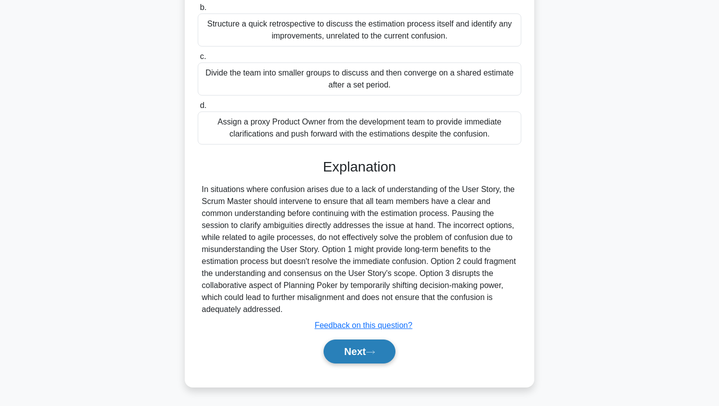
click at [355, 352] on button "Next" at bounding box center [359, 351] width 71 height 24
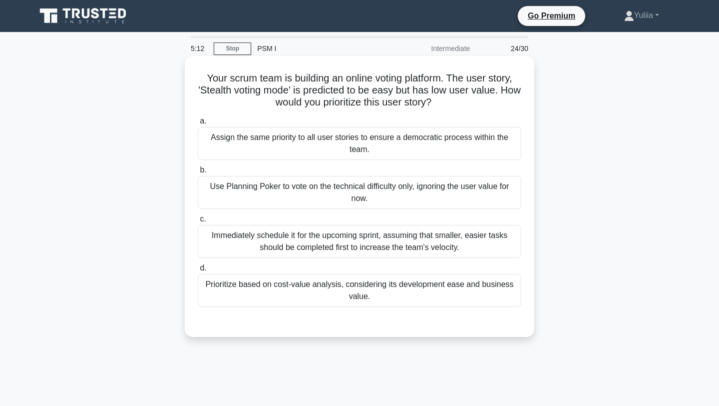
click at [353, 300] on div "Prioritize based on cost-value analysis, considering its development ease and b…" at bounding box center [360, 290] width 324 height 33
click at [198, 271] on input "d. Prioritize based on cost-value analysis, considering its development ease an…" at bounding box center [198, 268] width 0 height 6
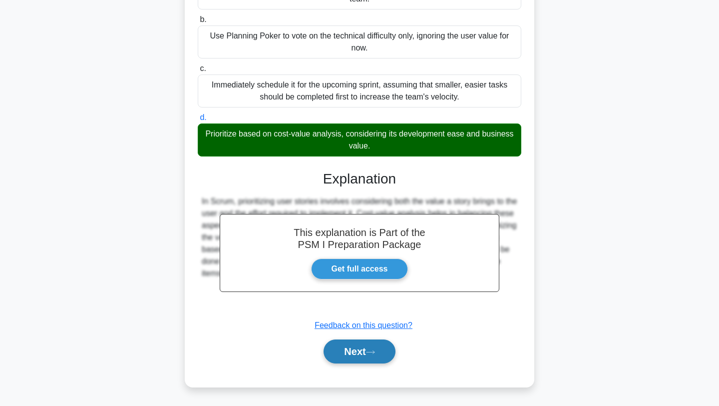
click at [352, 346] on button "Next" at bounding box center [359, 351] width 71 height 24
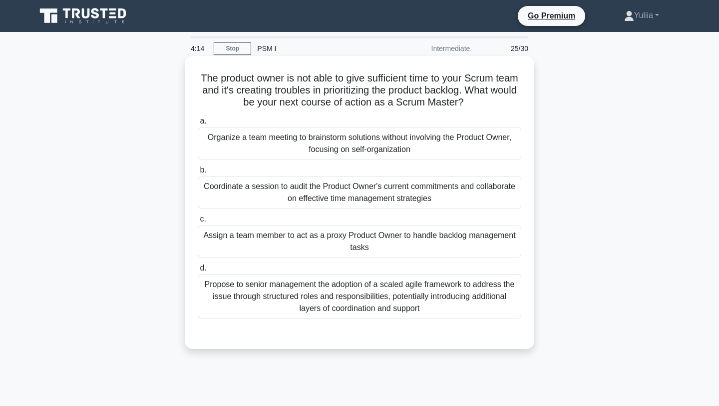
click at [395, 196] on div "Coordinate a session to audit the Product Owner's current commitments and colla…" at bounding box center [360, 192] width 324 height 33
click at [198, 173] on input "b. Coordinate a session to audit the Product Owner's current commitments and co…" at bounding box center [198, 170] width 0 height 6
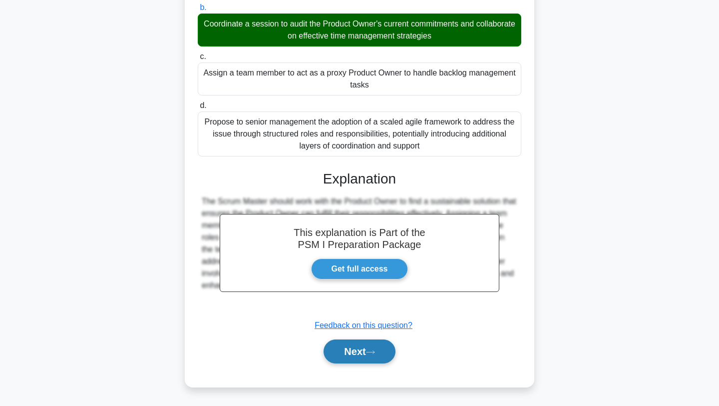
click at [375, 352] on icon at bounding box center [370, 351] width 9 height 5
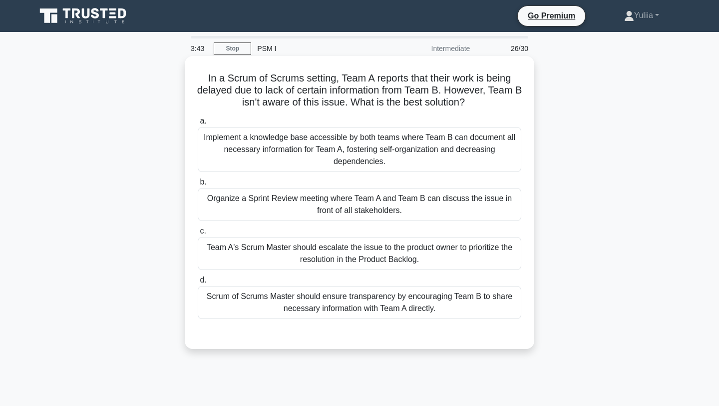
click at [362, 141] on div "Implement a knowledge base accessible by both teams where Team B can document a…" at bounding box center [360, 149] width 324 height 45
click at [198, 124] on input "a. Implement a knowledge base accessible by both teams where Team B can documen…" at bounding box center [198, 121] width 0 height 6
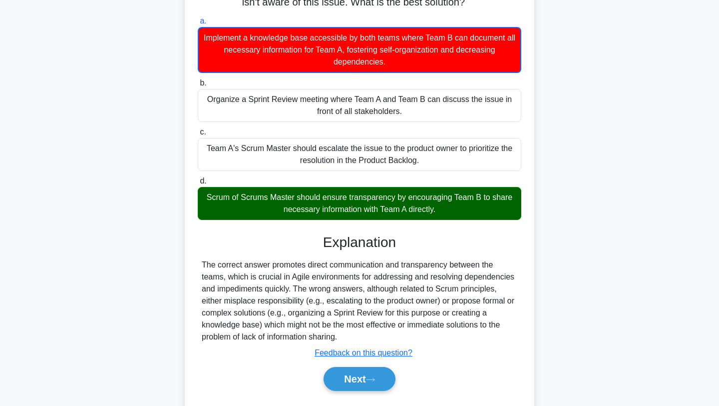
scroll to position [134, 0]
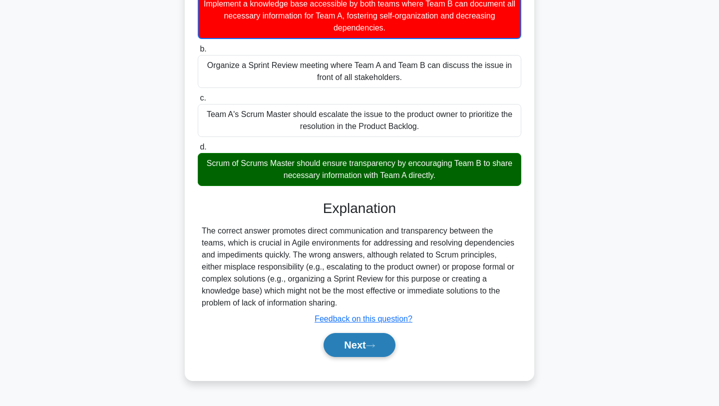
click at [346, 350] on button "Next" at bounding box center [359, 345] width 71 height 24
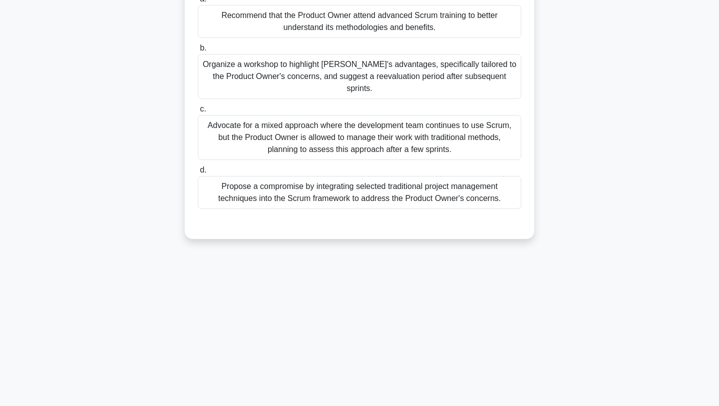
scroll to position [0, 0]
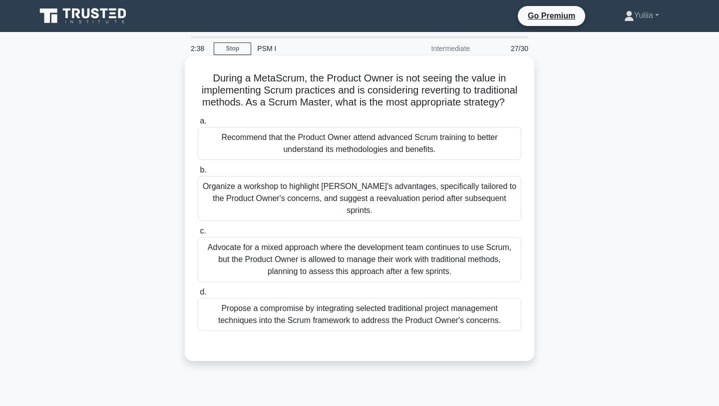
click at [265, 191] on div "Organize a workshop to highlight Scrum's advantages, specifically tailored to t…" at bounding box center [360, 198] width 324 height 45
click at [198, 173] on input "b. Organize a workshop to highlight Scrum's advantages, specifically tailored t…" at bounding box center [198, 170] width 0 height 6
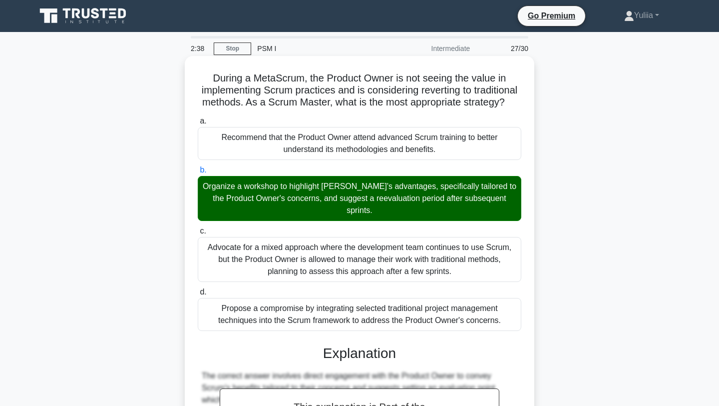
scroll to position [162, 0]
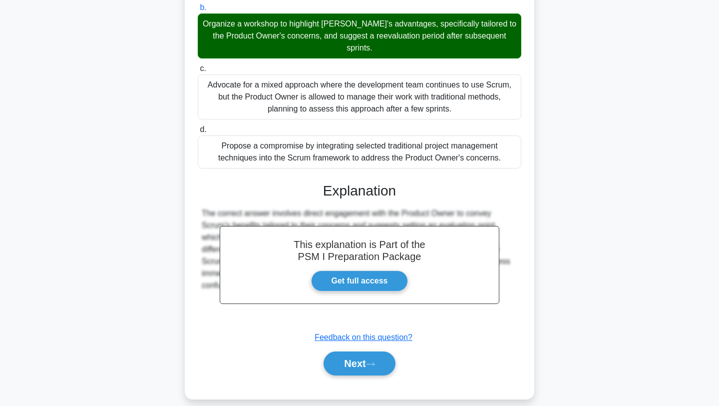
click at [363, 333] on div "This explanation is Part of the PSM I Preparation Package Get full access Expla…" at bounding box center [360, 274] width 324 height 209
click at [364, 351] on button "Next" at bounding box center [359, 363] width 71 height 24
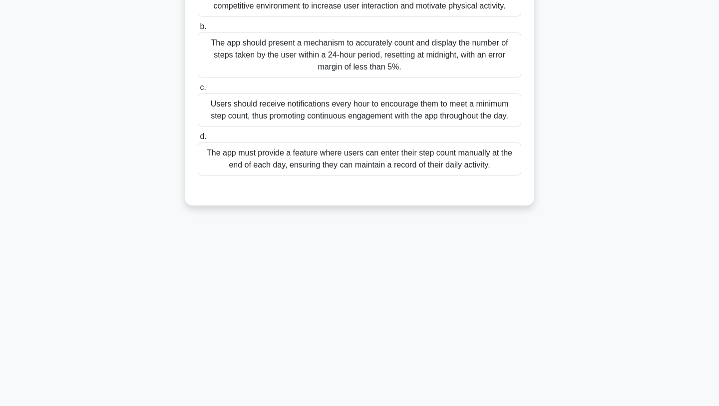
scroll to position [0, 0]
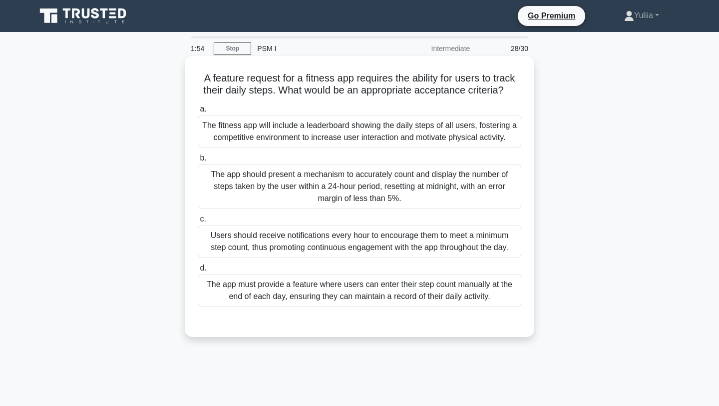
click at [413, 231] on div "Users should receive notifications every hour to encourage them to meet a minim…" at bounding box center [360, 241] width 324 height 33
click at [198, 222] on input "c. Users should receive notifications every hour to encourage them to meet a mi…" at bounding box center [198, 219] width 0 height 6
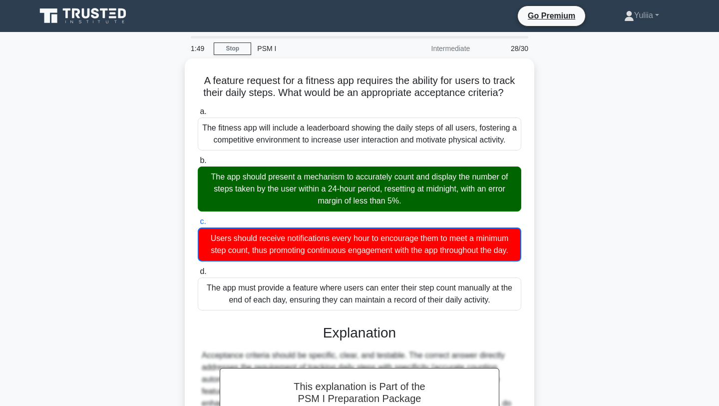
scroll to position [151, 0]
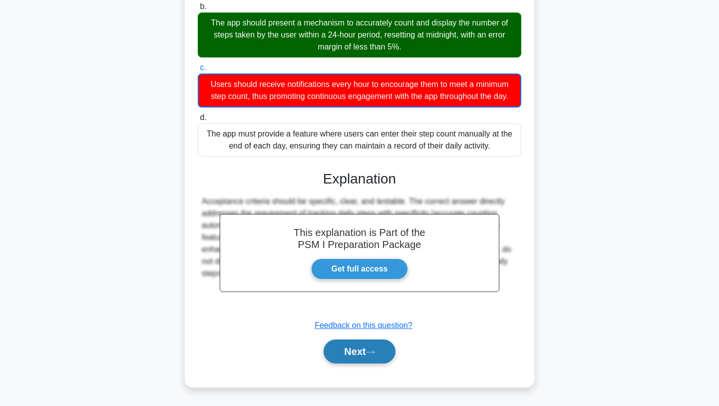
click at [359, 357] on button "Next" at bounding box center [359, 351] width 71 height 24
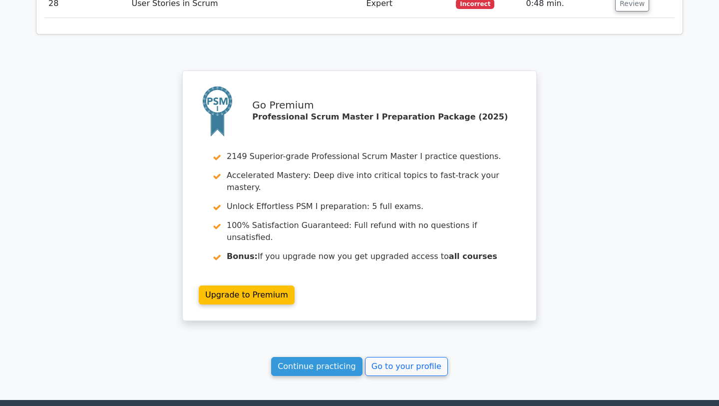
scroll to position [2417, 0]
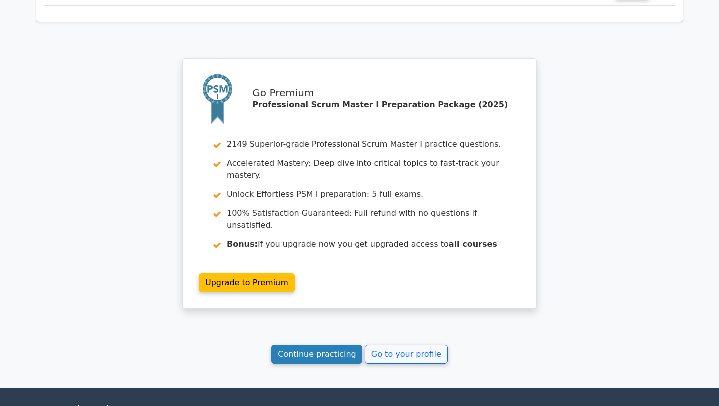
click at [334, 345] on link "Continue practicing" at bounding box center [316, 354] width 91 height 19
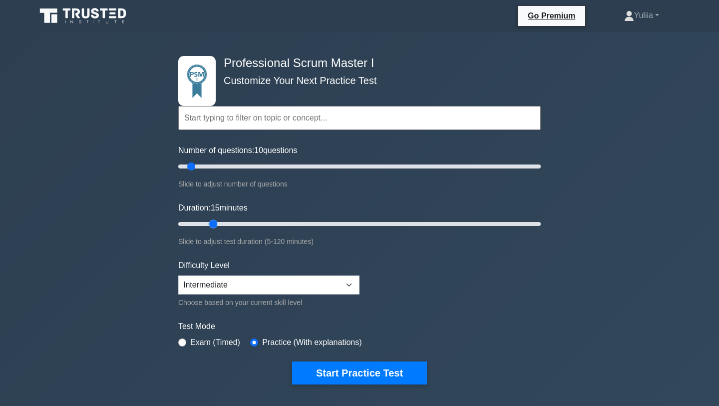
drag, startPoint x: 198, startPoint y: 220, endPoint x: 210, endPoint y: 220, distance: 12.5
type input "15"
click at [210, 220] on input "Duration: 15 minutes" at bounding box center [359, 224] width 363 height 12
click at [102, 17] on icon at bounding box center [84, 15] width 96 height 19
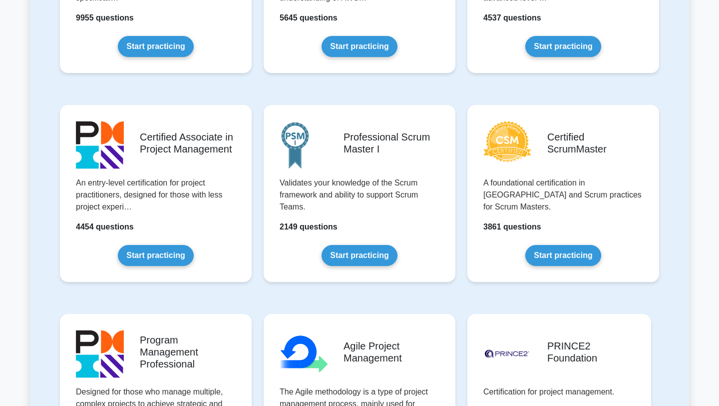
scroll to position [342, 0]
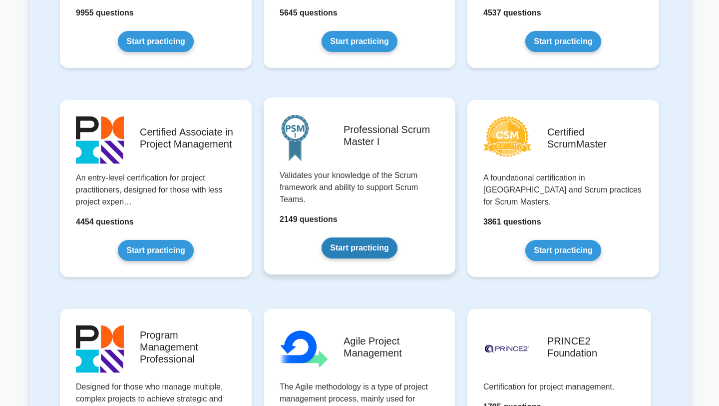
click at [372, 255] on link "Start practicing" at bounding box center [359, 247] width 75 height 21
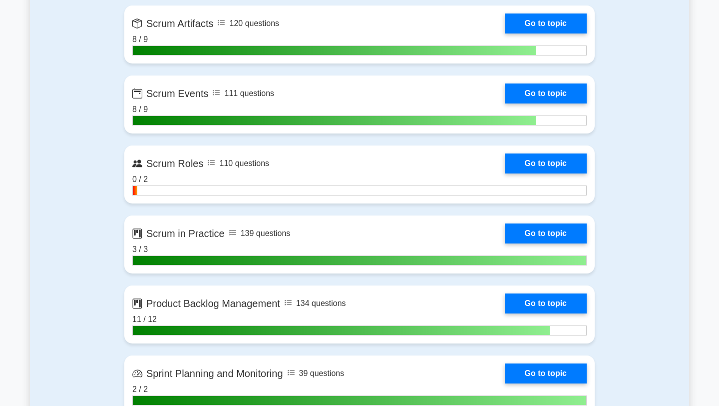
scroll to position [823, 0]
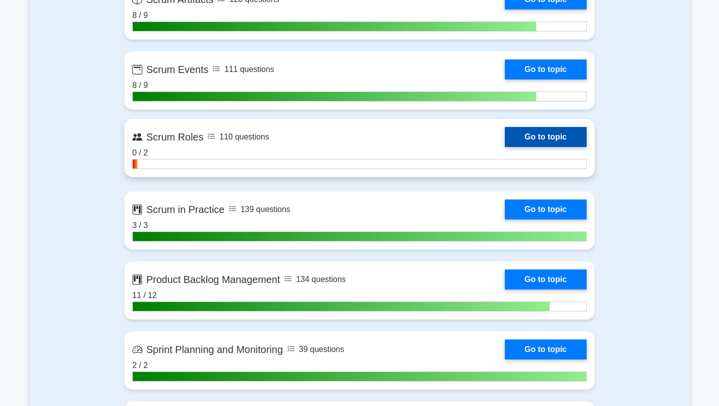
click at [529, 143] on link "Go to topic" at bounding box center [546, 137] width 82 height 20
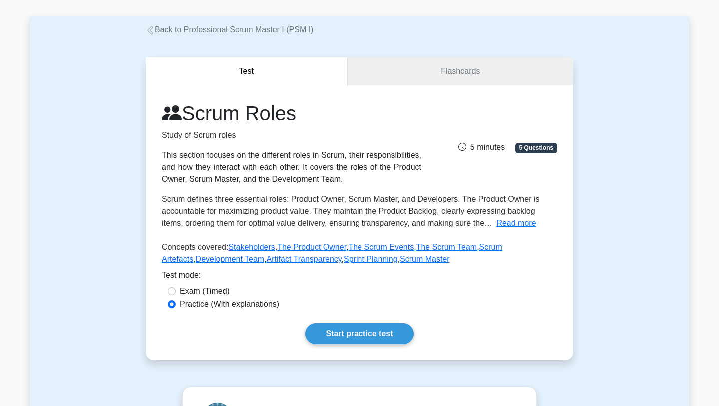
scroll to position [63, 0]
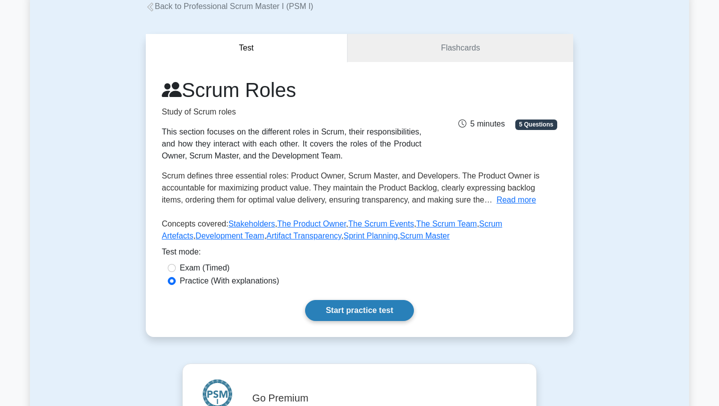
click at [346, 310] on link "Start practice test" at bounding box center [359, 310] width 108 height 21
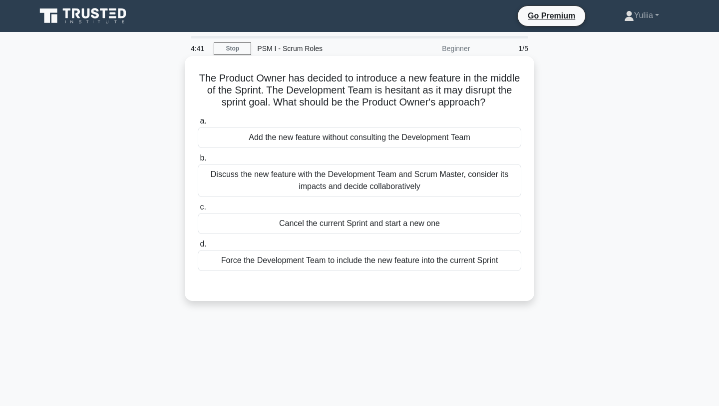
click at [401, 191] on div "Discuss the new feature with the Development Team and Scrum Master, consider it…" at bounding box center [360, 180] width 324 height 33
click at [198, 161] on input "b. Discuss the new feature with the Development Team and Scrum Master, consider…" at bounding box center [198, 158] width 0 height 6
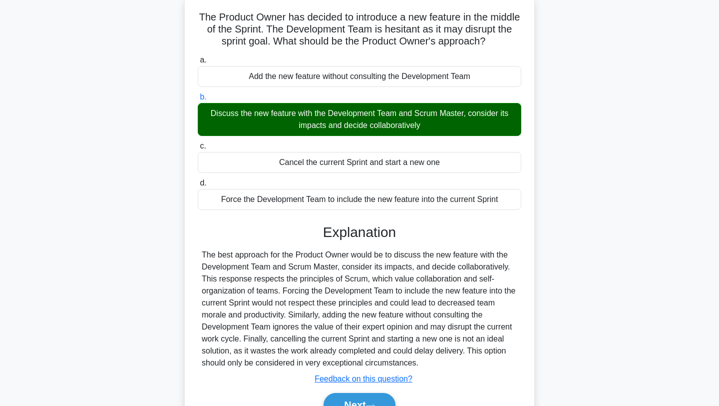
scroll to position [134, 0]
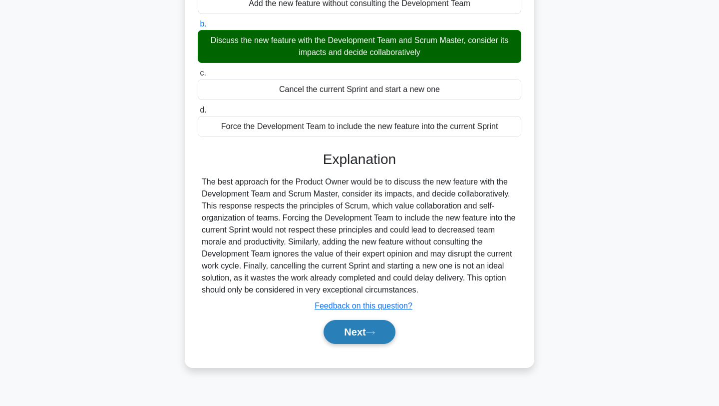
click at [351, 337] on button "Next" at bounding box center [359, 332] width 71 height 24
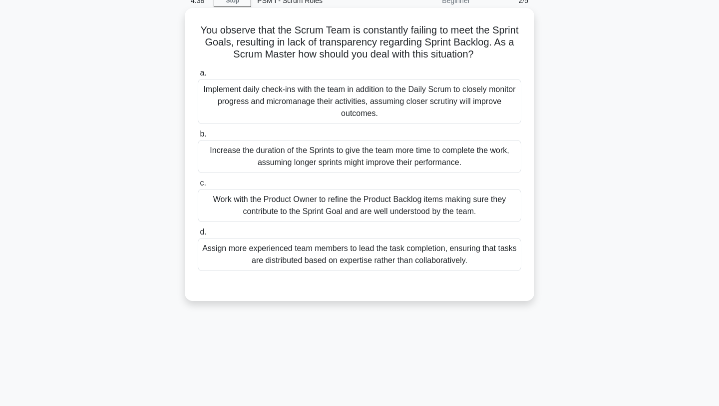
scroll to position [0, 0]
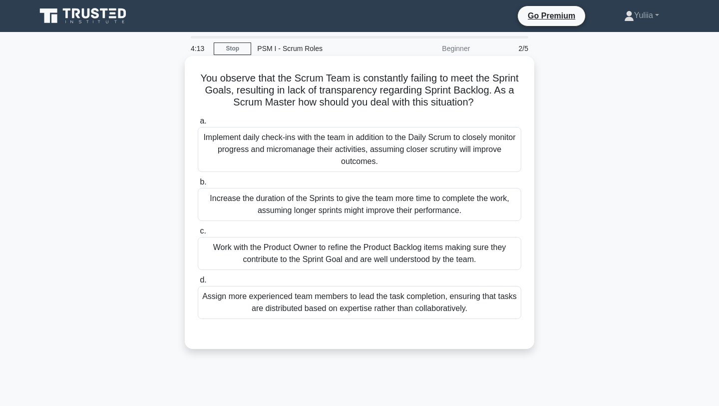
click at [383, 269] on div "Work with the Product Owner to refine the Product Backlog items making sure the…" at bounding box center [360, 253] width 324 height 33
click at [198, 234] on input "c. Work with the Product Owner to refine the Product Backlog items making sure …" at bounding box center [198, 231] width 0 height 6
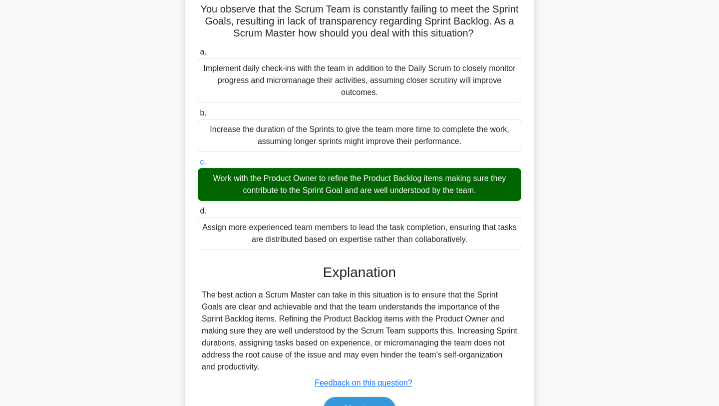
scroll to position [91, 0]
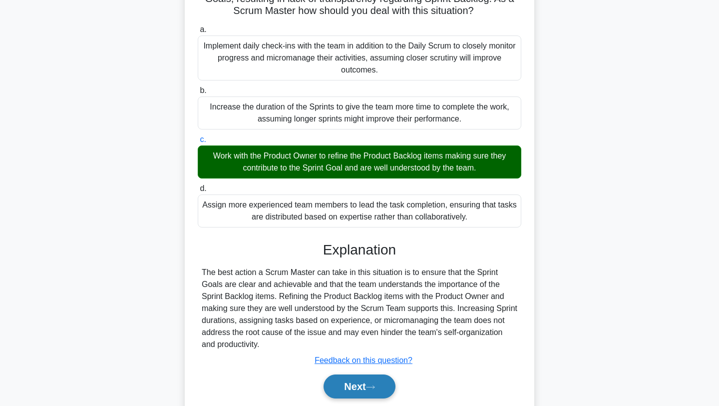
click at [349, 397] on button "Next" at bounding box center [359, 386] width 71 height 24
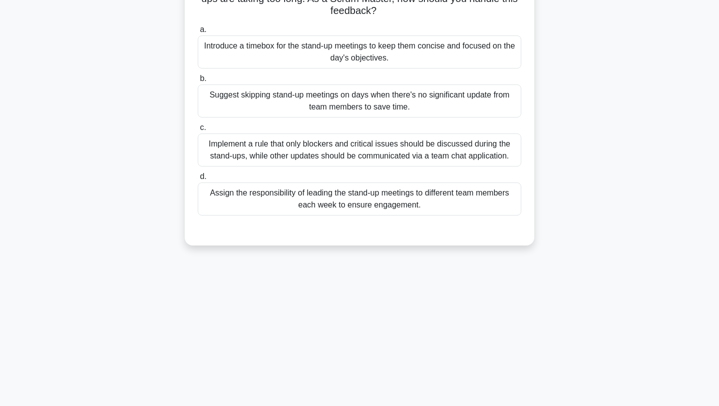
scroll to position [0, 0]
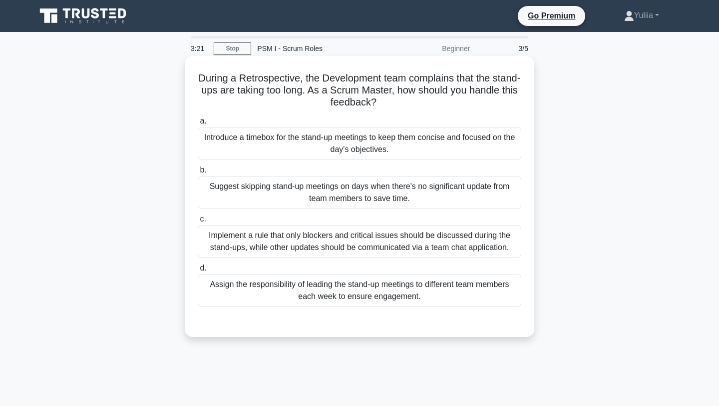
click at [499, 143] on div "Introduce a timebox for the stand-up meetings to keep them concise and focused …" at bounding box center [360, 143] width 324 height 33
click at [198, 124] on input "a. Introduce a timebox for the stand-up meetings to keep them concise and focus…" at bounding box center [198, 121] width 0 height 6
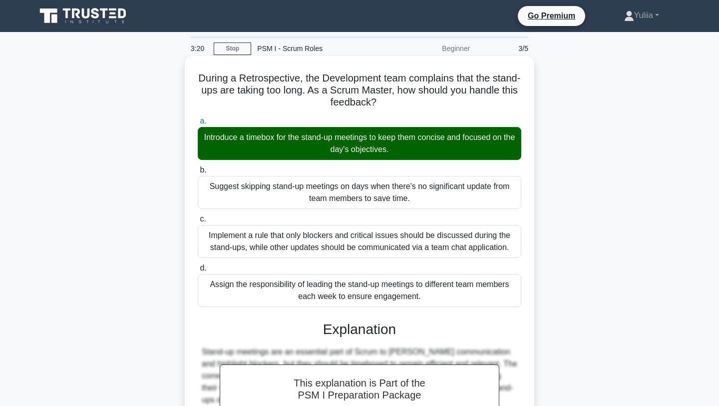
scroll to position [150, 0]
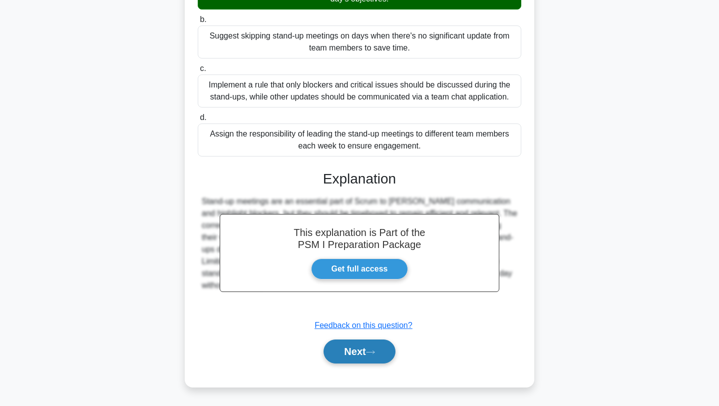
click at [348, 353] on button "Next" at bounding box center [359, 351] width 71 height 24
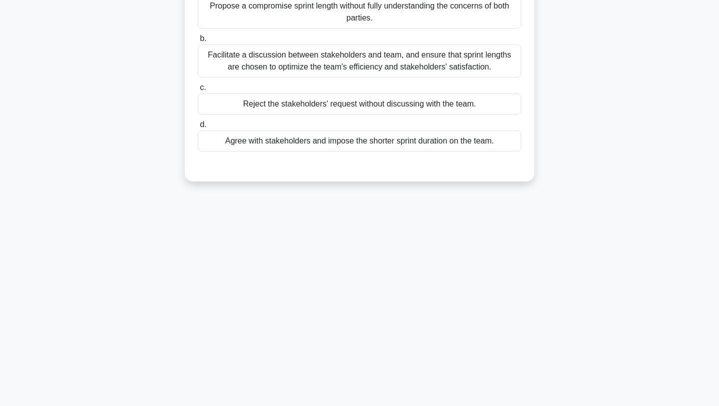
scroll to position [0, 0]
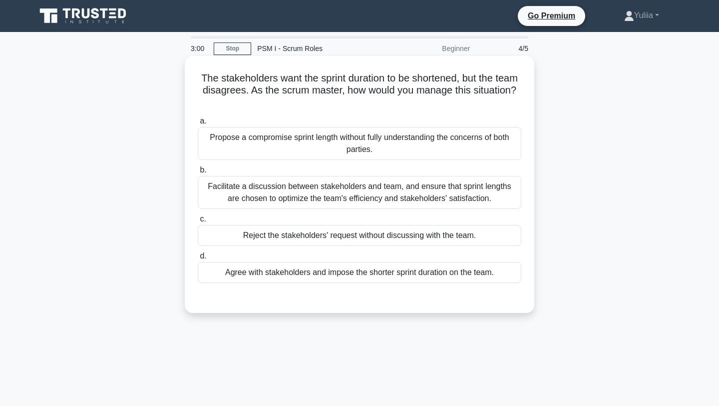
click at [432, 193] on div "Facilitate a discussion between stakeholders and team, and ensure that sprint l…" at bounding box center [360, 192] width 324 height 33
click at [198, 173] on input "b. Facilitate a discussion between stakeholders and team, and ensure that sprin…" at bounding box center [198, 170] width 0 height 6
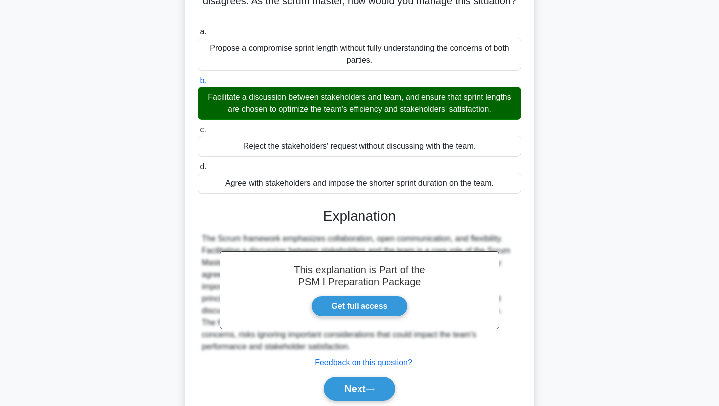
scroll to position [134, 0]
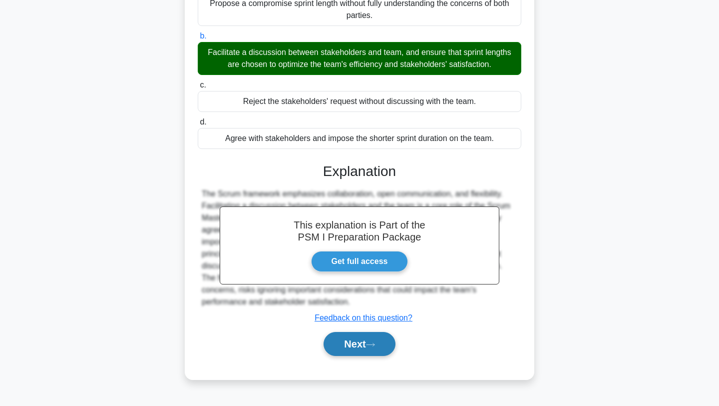
click at [360, 347] on button "Next" at bounding box center [359, 344] width 71 height 24
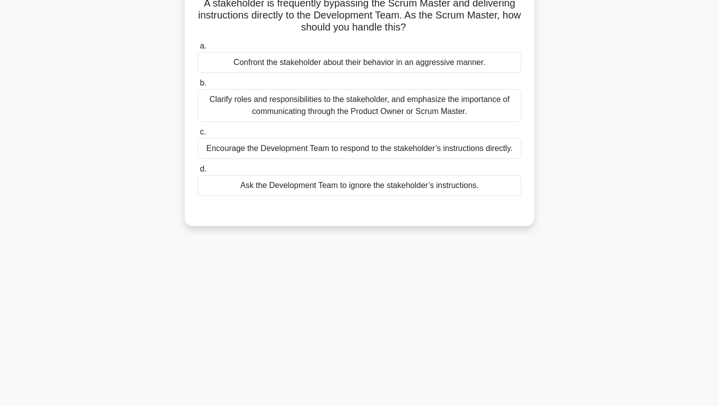
scroll to position [0, 0]
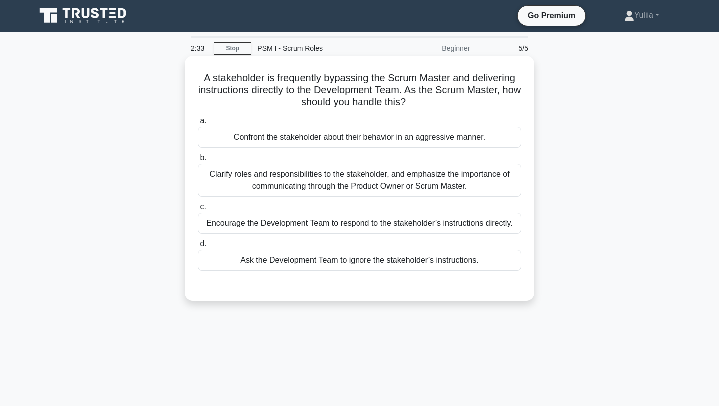
click at [463, 180] on div "Clarify roles and responsibilities to the stakeholder, and emphasize the import…" at bounding box center [360, 180] width 324 height 33
click at [198, 161] on input "b. Clarify roles and responsibilities to the stakeholder, and emphasize the imp…" at bounding box center [198, 158] width 0 height 6
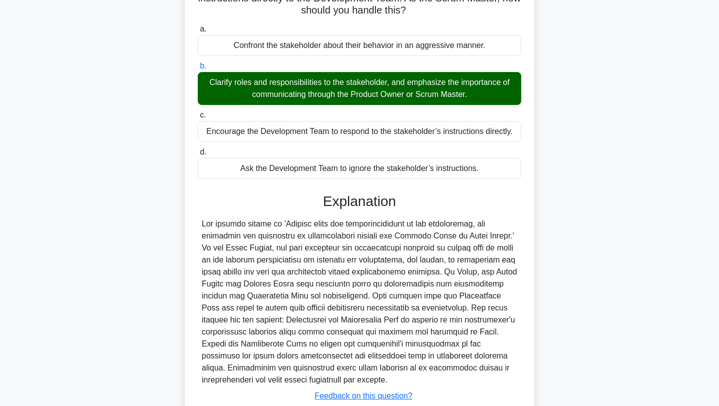
scroll to position [162, 0]
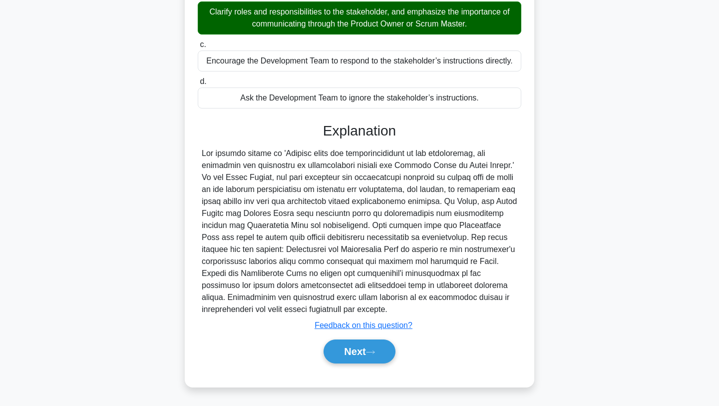
click at [353, 365] on div "Next" at bounding box center [360, 351] width 324 height 32
click at [360, 355] on button "Next" at bounding box center [359, 351] width 71 height 24
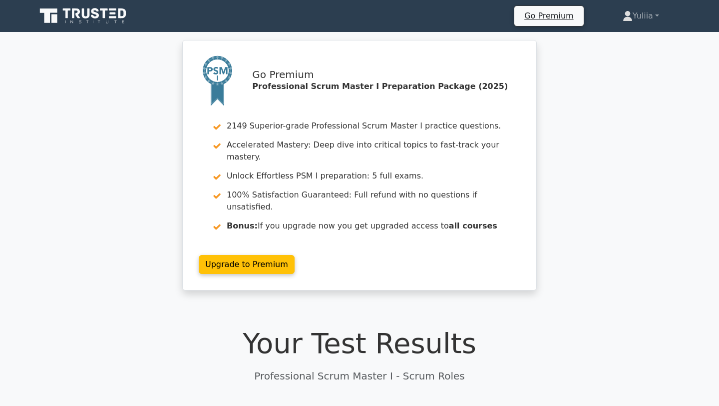
click at [62, 25] on link at bounding box center [84, 16] width 96 height 24
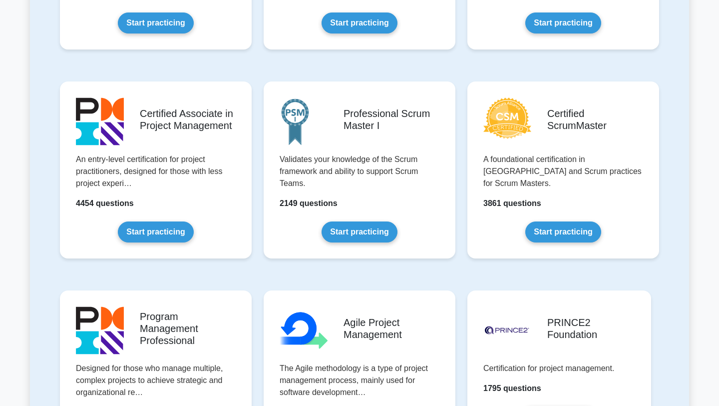
scroll to position [355, 0]
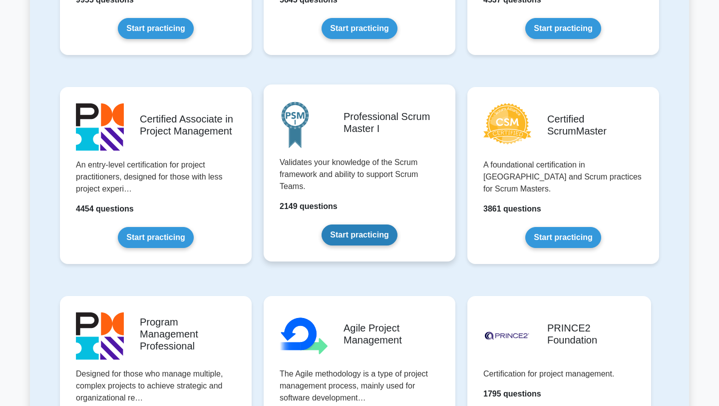
click at [362, 240] on link "Start practicing" at bounding box center [359, 234] width 75 height 21
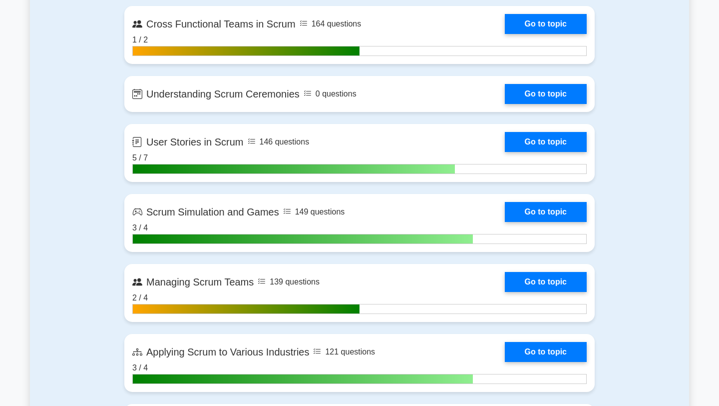
scroll to position [1848, 0]
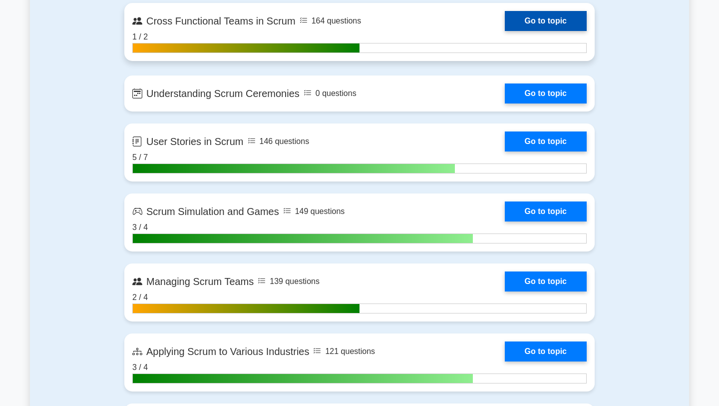
click at [540, 20] on link "Go to topic" at bounding box center [546, 21] width 82 height 20
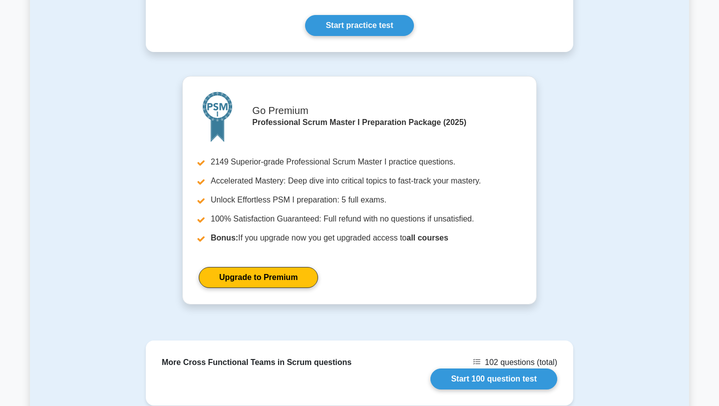
scroll to position [117, 0]
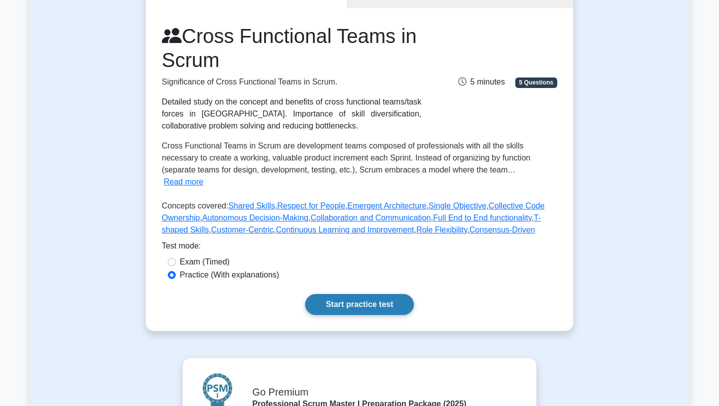
click at [340, 298] on link "Start practice test" at bounding box center [359, 304] width 108 height 21
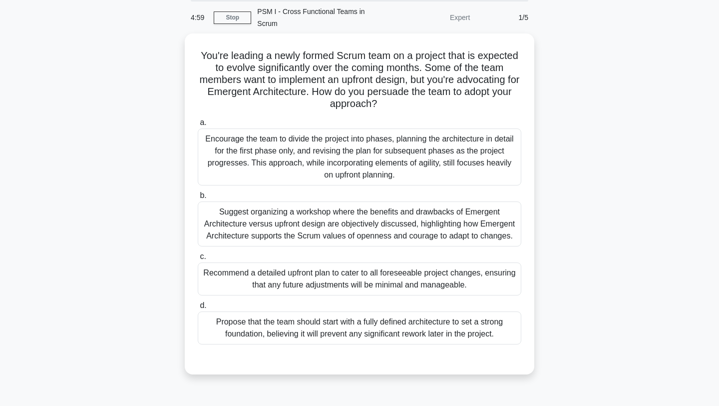
scroll to position [43, 0]
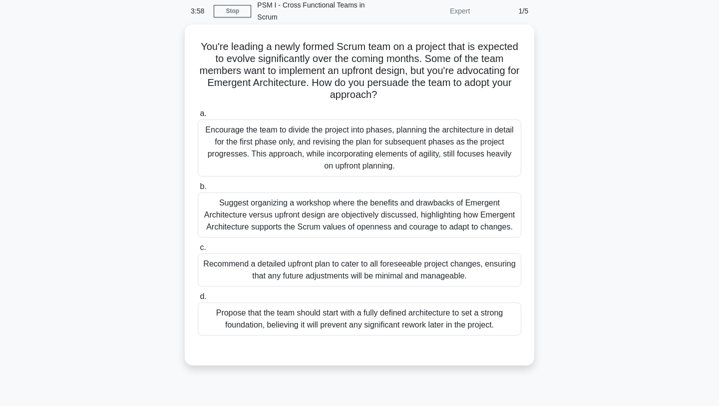
click at [407, 228] on div "Suggest organizing a workshop where the benefits and drawbacks of Emergent Arch…" at bounding box center [360, 214] width 324 height 45
click at [198, 190] on input "b. Suggest organizing a workshop where the benefits and drawbacks of Emergent A…" at bounding box center [198, 186] width 0 height 6
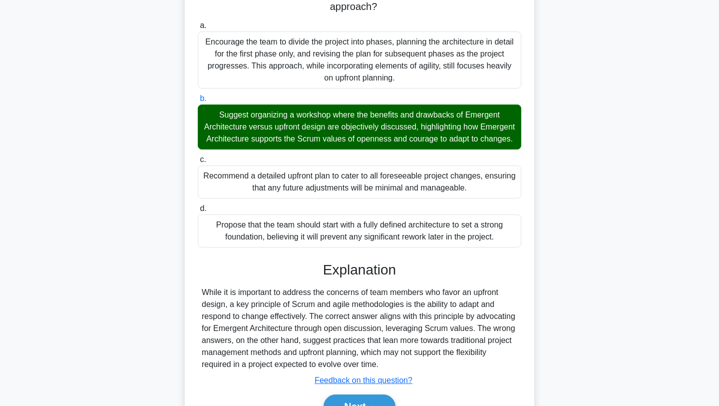
scroll to position [186, 0]
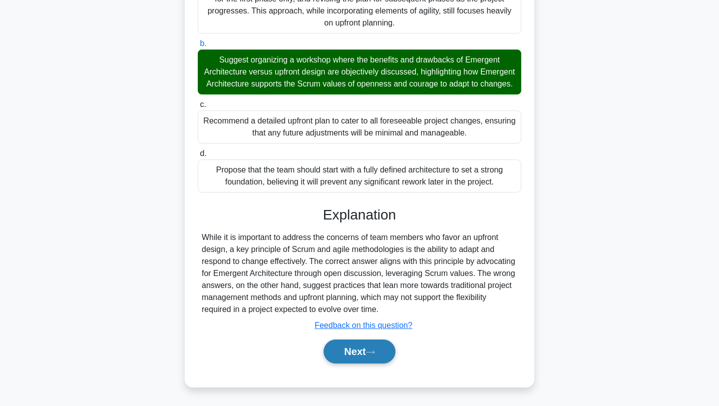
click at [367, 359] on button "Next" at bounding box center [359, 351] width 71 height 24
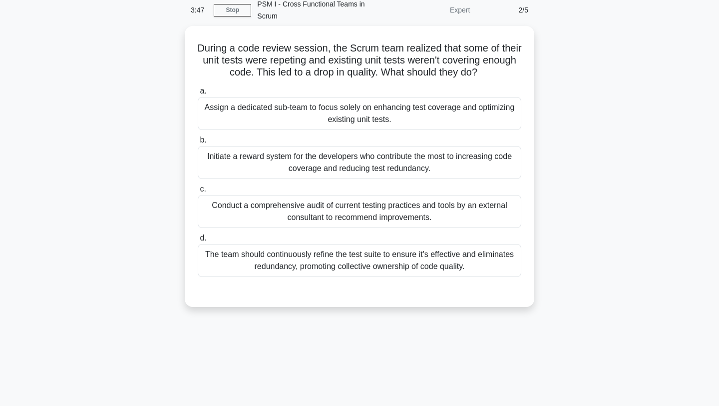
scroll to position [0, 0]
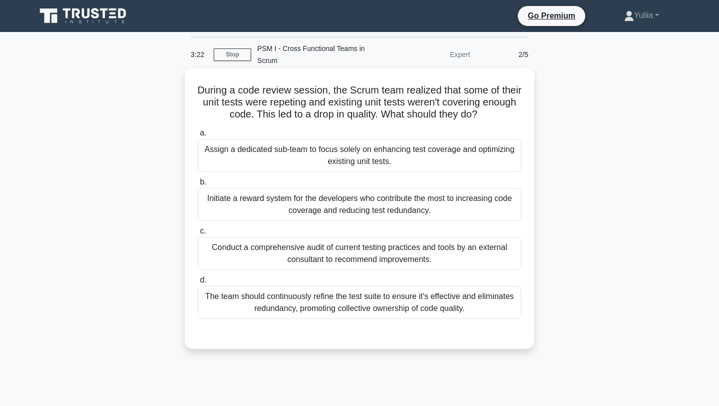
click at [384, 242] on div "Conduct a comprehensive audit of current testing practices and tools by an exte…" at bounding box center [360, 253] width 324 height 33
click at [198, 234] on input "c. Conduct a comprehensive audit of current testing practices and tools by an e…" at bounding box center [198, 231] width 0 height 6
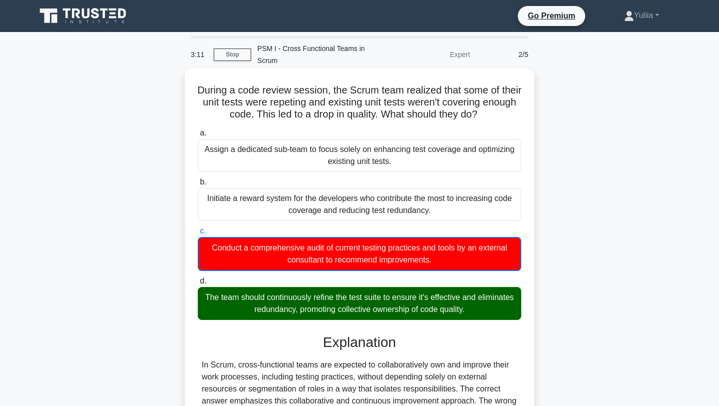
scroll to position [134, 0]
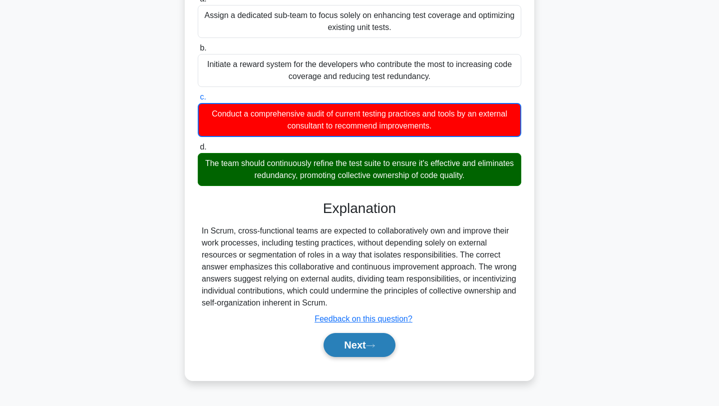
click at [354, 339] on button "Next" at bounding box center [359, 345] width 71 height 24
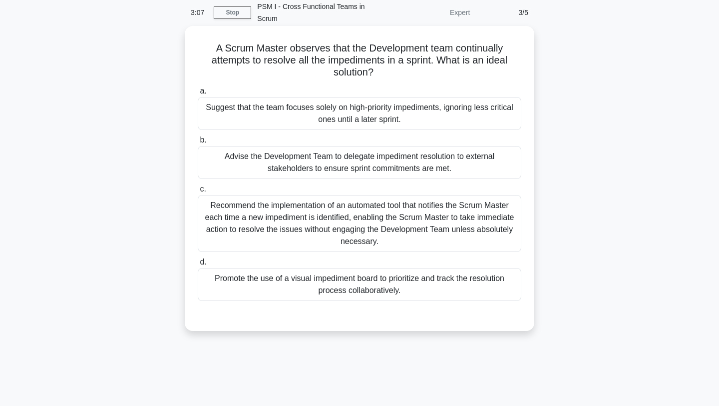
scroll to position [0, 0]
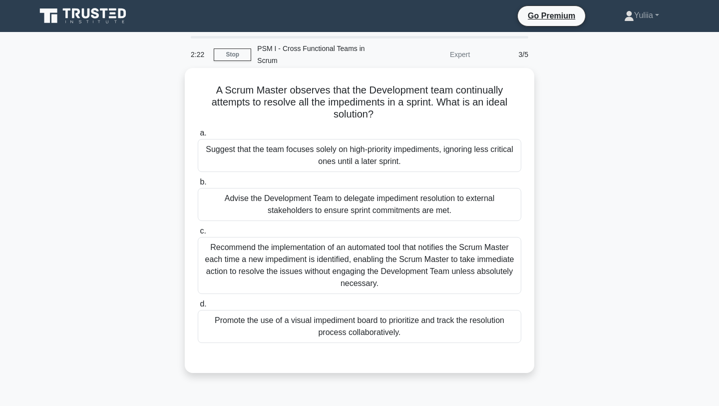
click at [444, 327] on div "Promote the use of a visual impediment board to prioritize and track the resolu…" at bounding box center [360, 326] width 324 height 33
click at [198, 307] on input "d. Promote the use of a visual impediment board to prioritize and track the res…" at bounding box center [198, 304] width 0 height 6
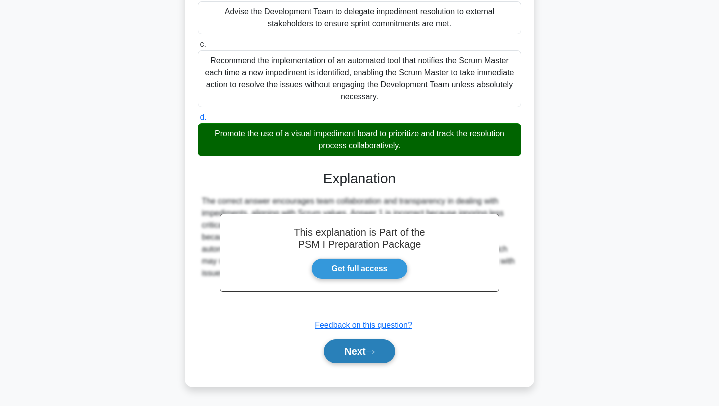
click at [369, 345] on button "Next" at bounding box center [359, 351] width 71 height 24
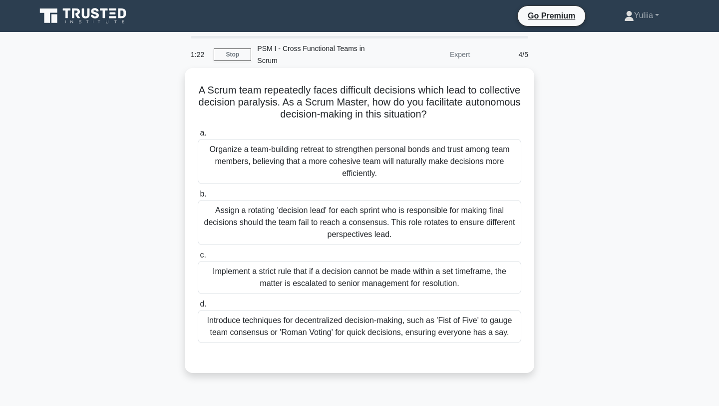
click at [381, 336] on div "Introduce techniques for decentralized decision-making, such as 'Fist of Five' …" at bounding box center [360, 326] width 324 height 33
click at [198, 307] on input "d. Introduce techniques for decentralized decision-making, such as 'Fist of Fiv…" at bounding box center [198, 304] width 0 height 6
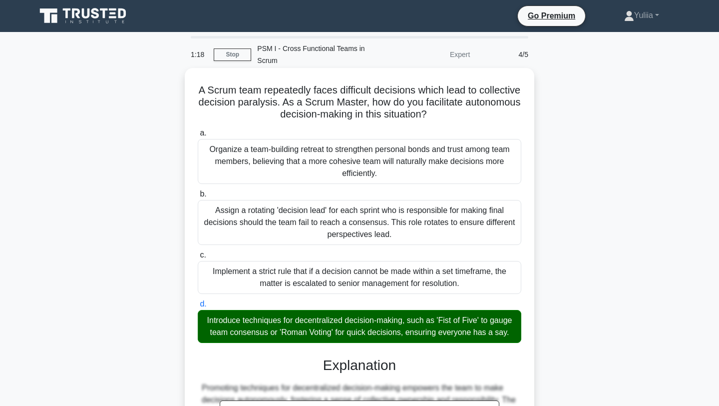
scroll to position [186, 0]
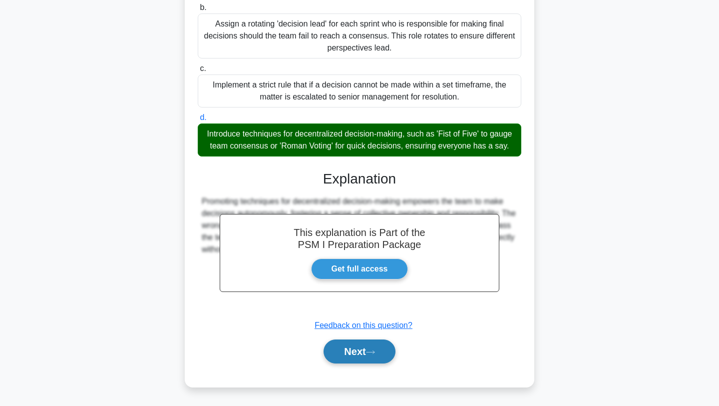
click at [360, 347] on button "Next" at bounding box center [359, 351] width 71 height 24
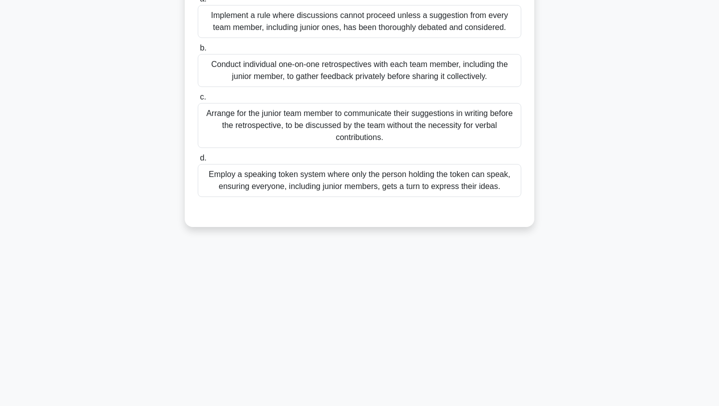
scroll to position [0, 0]
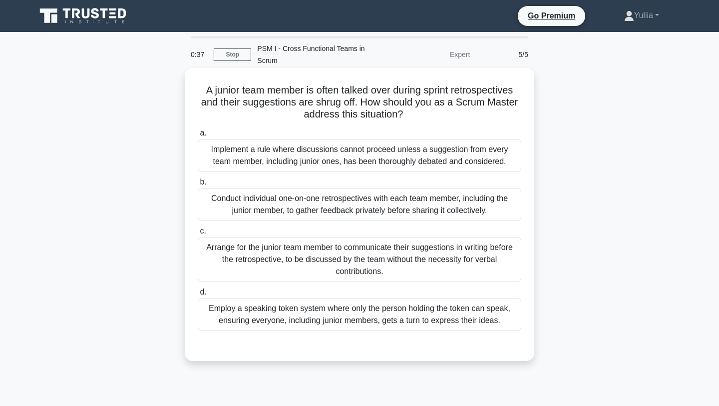
click at [366, 324] on div "Employ a speaking token system where only the person holding the token can spea…" at bounding box center [360, 314] width 324 height 33
click at [198, 295] on input "d. Employ a speaking token system where only the person holding the token can s…" at bounding box center [198, 292] width 0 height 6
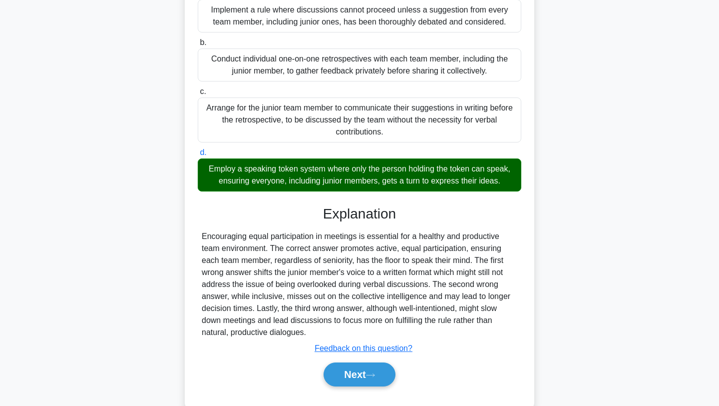
scroll to position [162, 0]
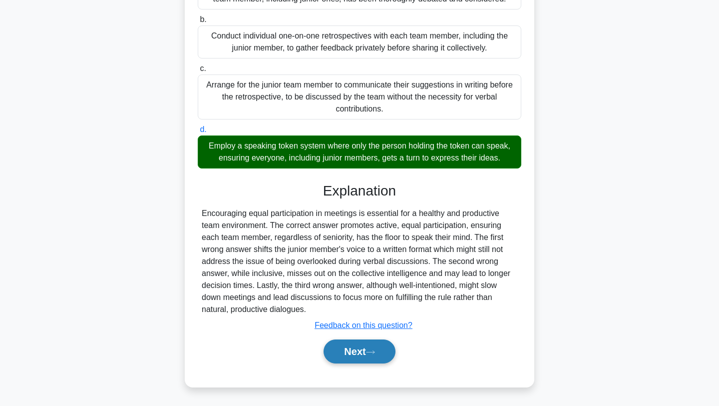
click at [360, 352] on button "Next" at bounding box center [359, 351] width 71 height 24
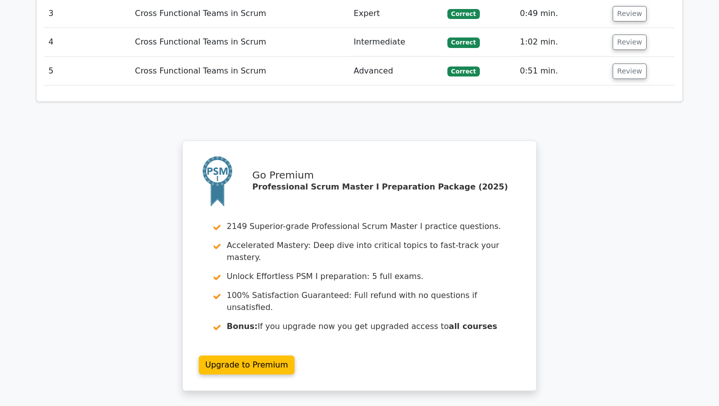
scroll to position [1449, 0]
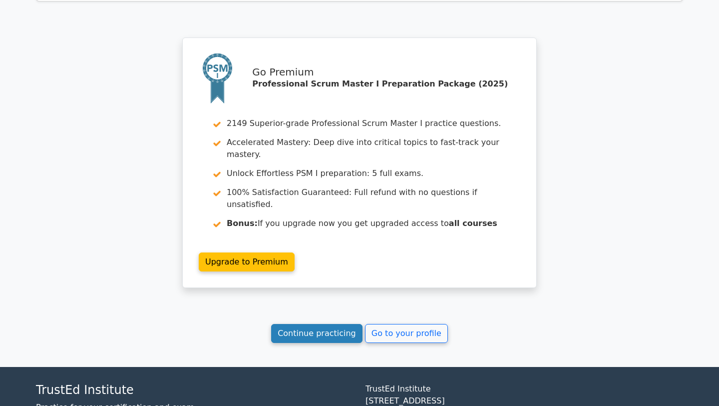
click at [318, 324] on link "Continue practicing" at bounding box center [316, 333] width 91 height 19
